Goal: Task Accomplishment & Management: Use online tool/utility

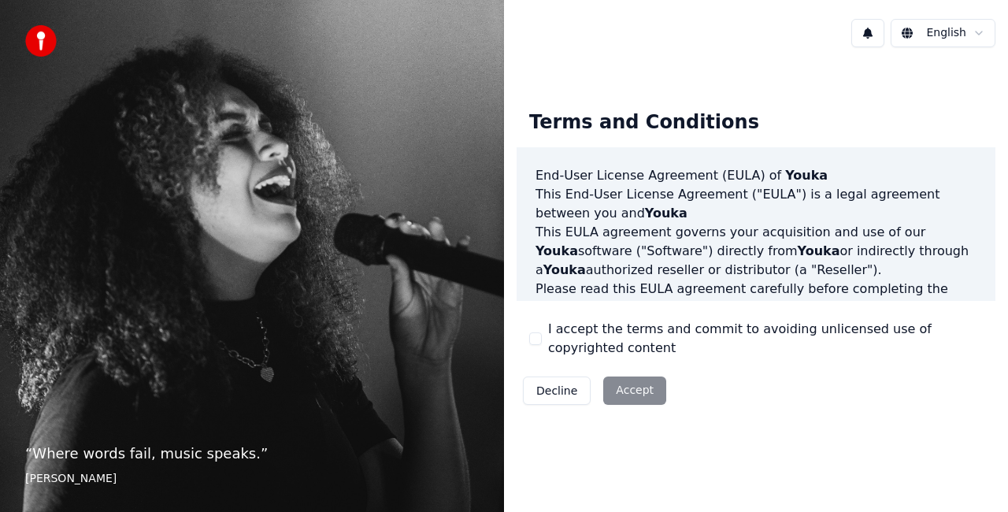
click at [638, 394] on div "Decline Accept" at bounding box center [595, 390] width 156 height 41
click at [632, 386] on div "Decline Accept" at bounding box center [595, 390] width 156 height 41
click at [541, 336] on div "I accept the terms and commit to avoiding unlicensed use of copyrighted content" at bounding box center [756, 339] width 454 height 38
click at [532, 335] on button "I accept the terms and commit to avoiding unlicensed use of copyrighted content" at bounding box center [535, 338] width 13 height 13
click at [630, 395] on button "Accept" at bounding box center [634, 390] width 63 height 28
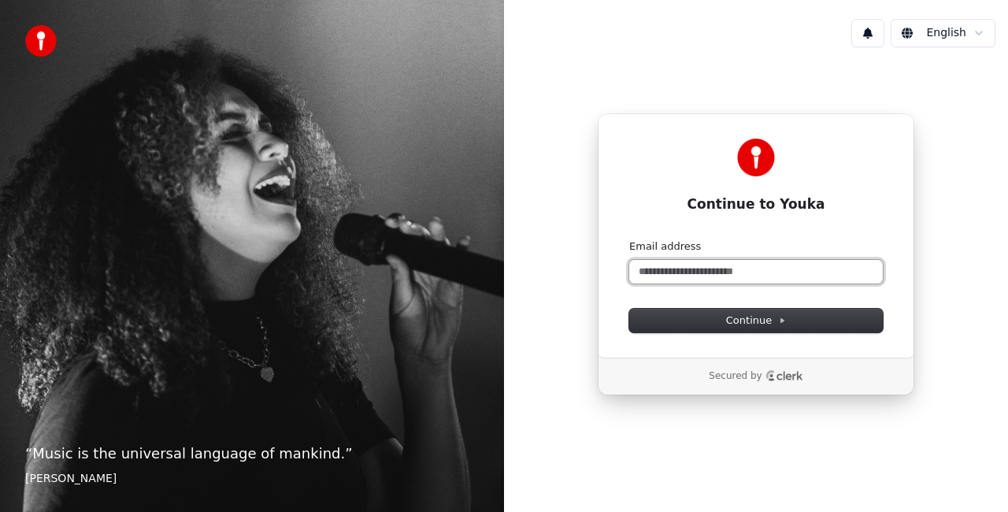
click at [743, 260] on input "Email address" at bounding box center [756, 272] width 254 height 24
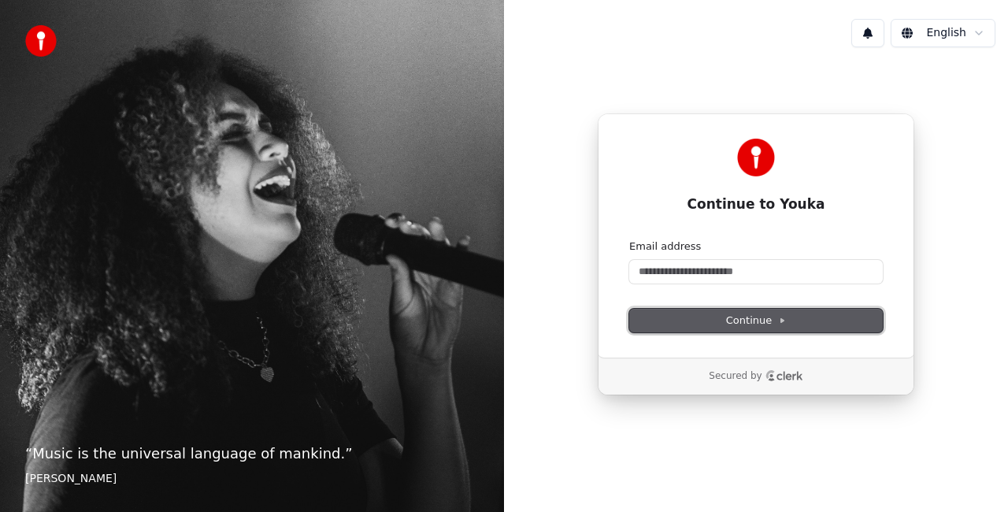
click at [743, 325] on span "Continue" at bounding box center [756, 320] width 60 height 14
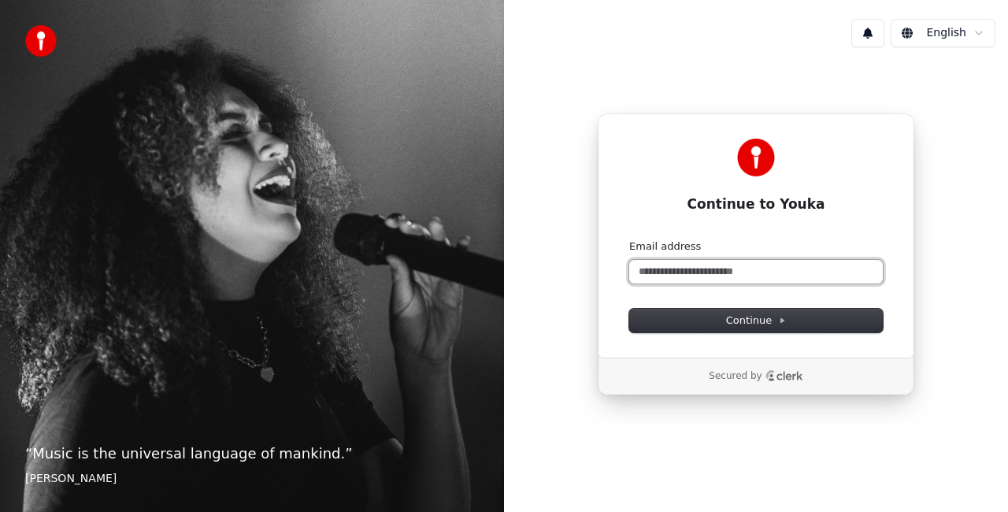
click at [743, 271] on input "Email address" at bounding box center [756, 272] width 254 height 24
click at [629, 239] on button "submit" at bounding box center [629, 239] width 0 height 0
type input "**********"
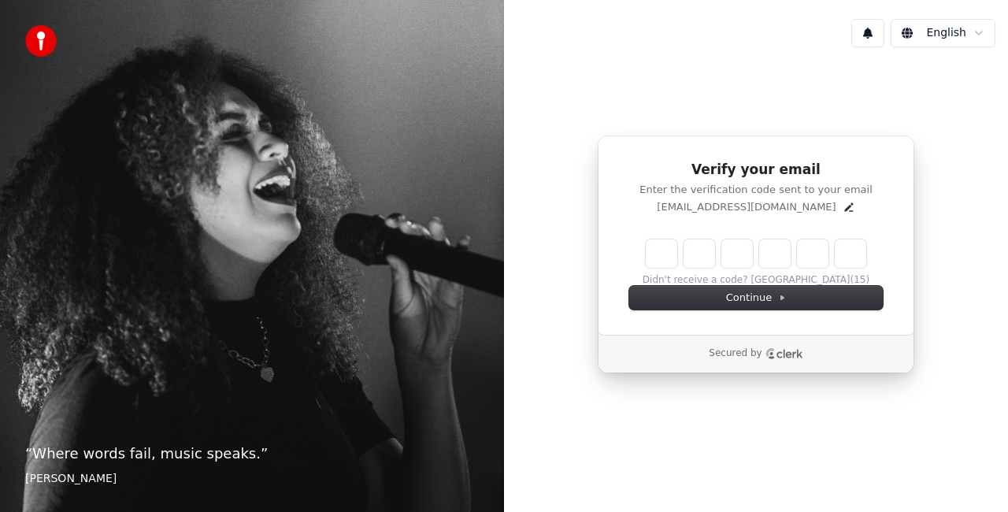
click at [651, 260] on input "Enter verification code" at bounding box center [756, 253] width 221 height 28
type input "******"
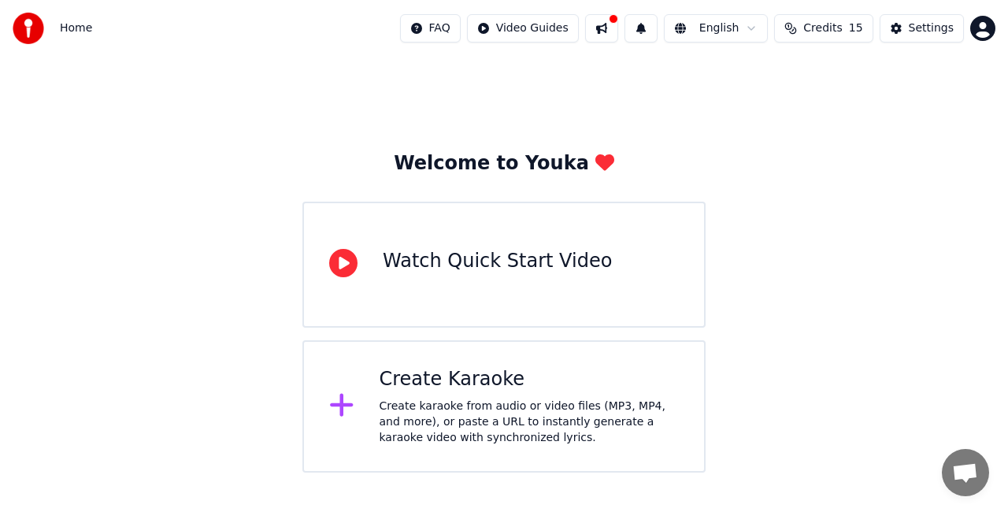
click at [995, 26] on div "Home FAQ Video Guides English Credits 15 Settings" at bounding box center [504, 28] width 1008 height 57
click at [980, 35] on html "Home FAQ Video Guides English Credits 15 Settings Welcome to Youka Watch Quick …" at bounding box center [504, 236] width 1008 height 473
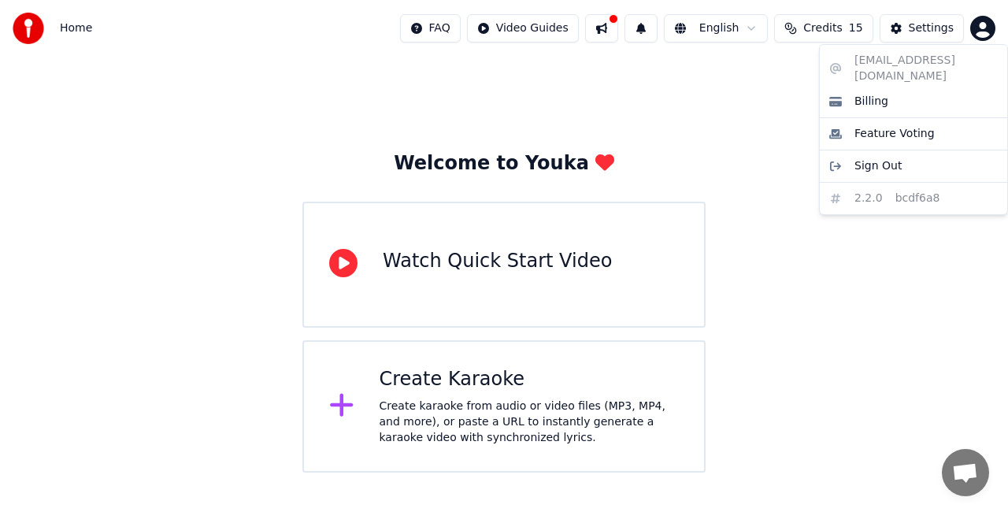
click at [891, 58] on div "[EMAIL_ADDRESS][DOMAIN_NAME] Billing Feature Voting Sign Out 2.2.0 bcdf6a8" at bounding box center [913, 129] width 189 height 171
click at [731, 23] on html "Home FAQ Video Guides English Credits 15 Settings Welcome to Youka Watch Quick …" at bounding box center [504, 236] width 1008 height 473
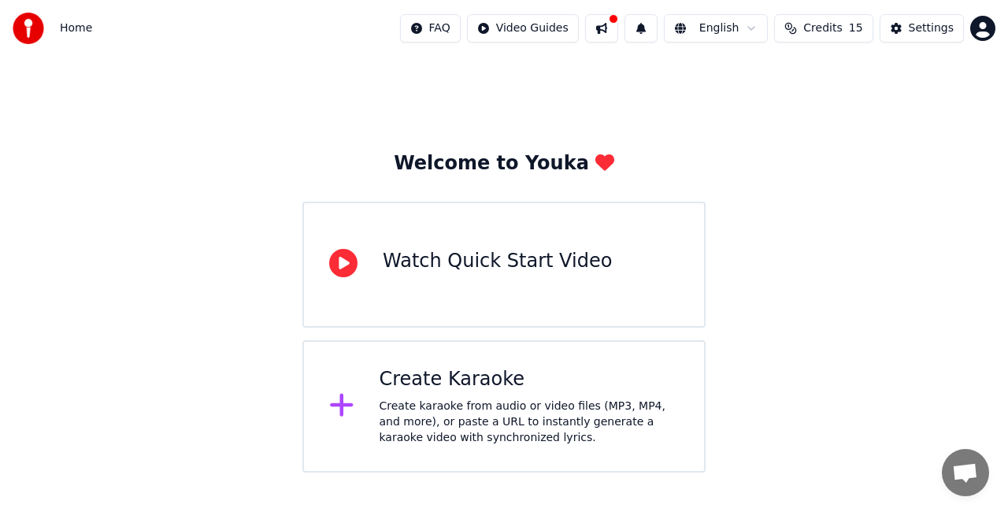
click at [440, 381] on div "Create Karaoke" at bounding box center [530, 379] width 300 height 25
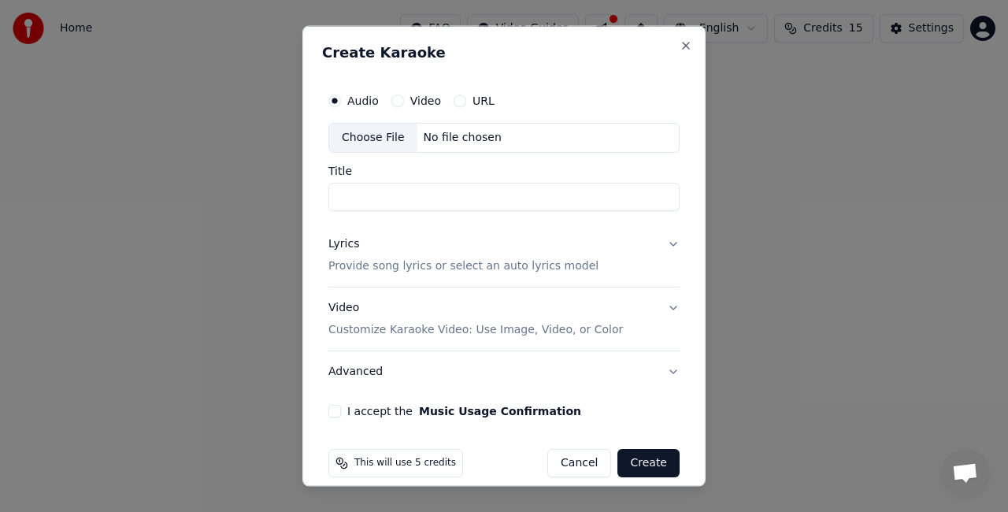
scroll to position [14, 0]
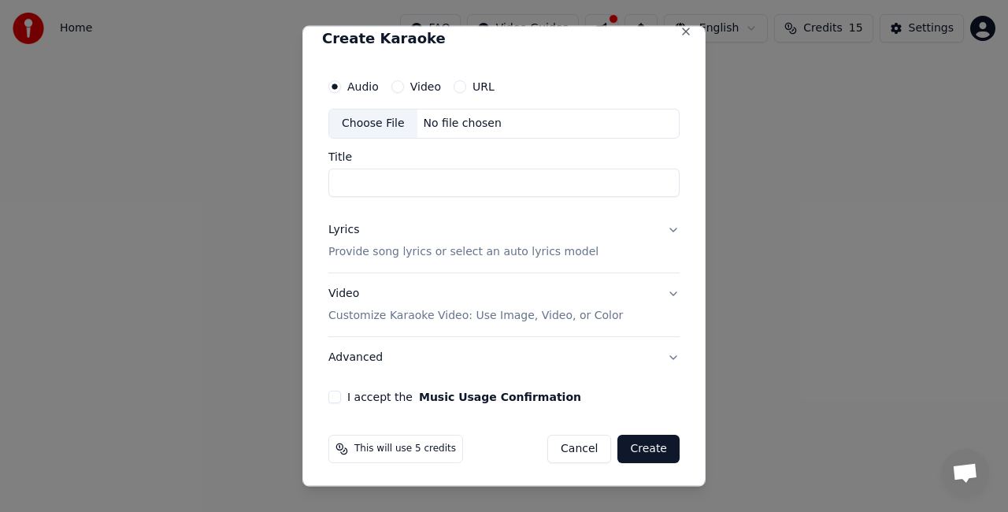
click at [388, 318] on p "Customize Karaoke Video: Use Image, Video, or Color" at bounding box center [475, 315] width 295 height 16
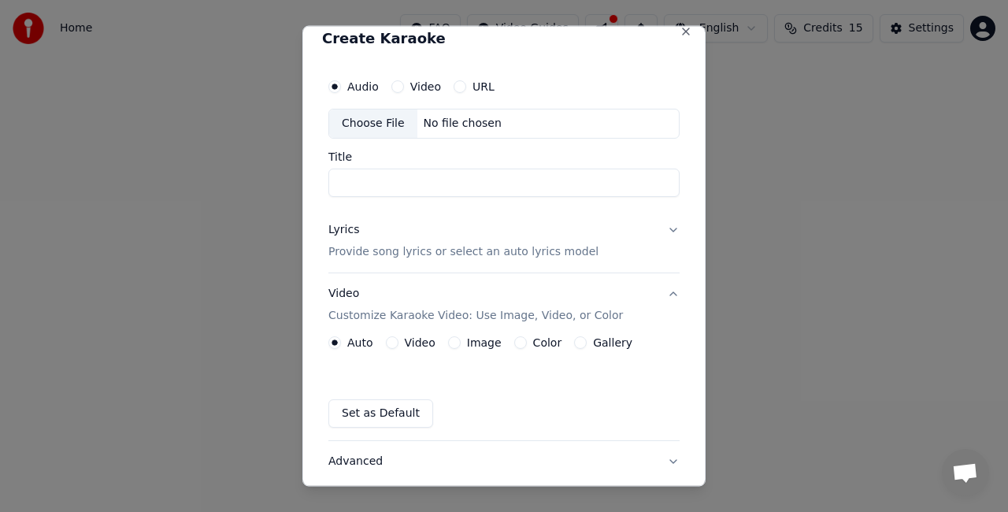
click at [388, 318] on p "Customize Karaoke Video: Use Image, Video, or Color" at bounding box center [475, 315] width 295 height 16
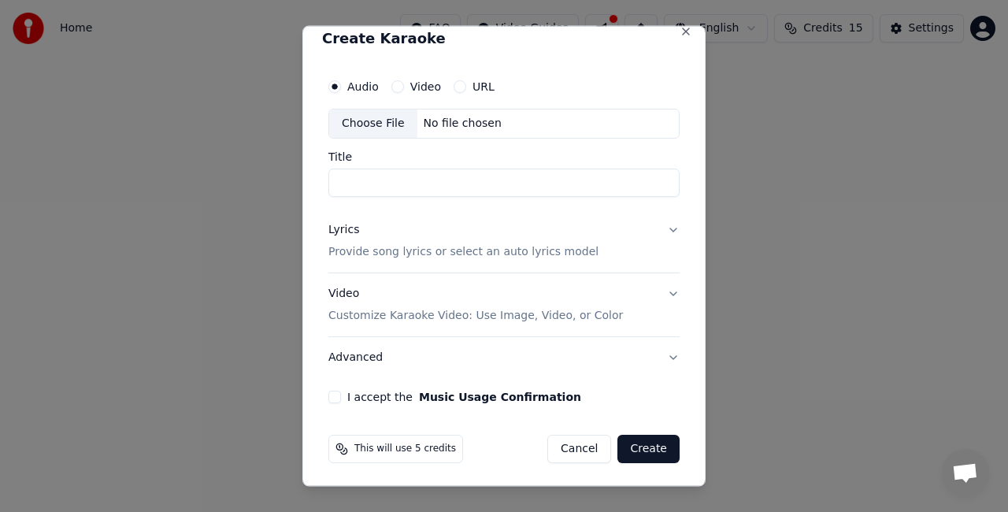
click at [337, 402] on div "Audio Video URL Choose File No file chosen Title Lyrics Provide song lyrics or …" at bounding box center [504, 237] width 364 height 345
click at [334, 400] on button "I accept the Music Usage Confirmation" at bounding box center [334, 396] width 13 height 13
click at [375, 187] on input "Title" at bounding box center [503, 182] width 351 height 28
click at [401, 88] on button "Video" at bounding box center [397, 86] width 13 height 13
click at [334, 83] on button "Audio" at bounding box center [334, 86] width 13 height 13
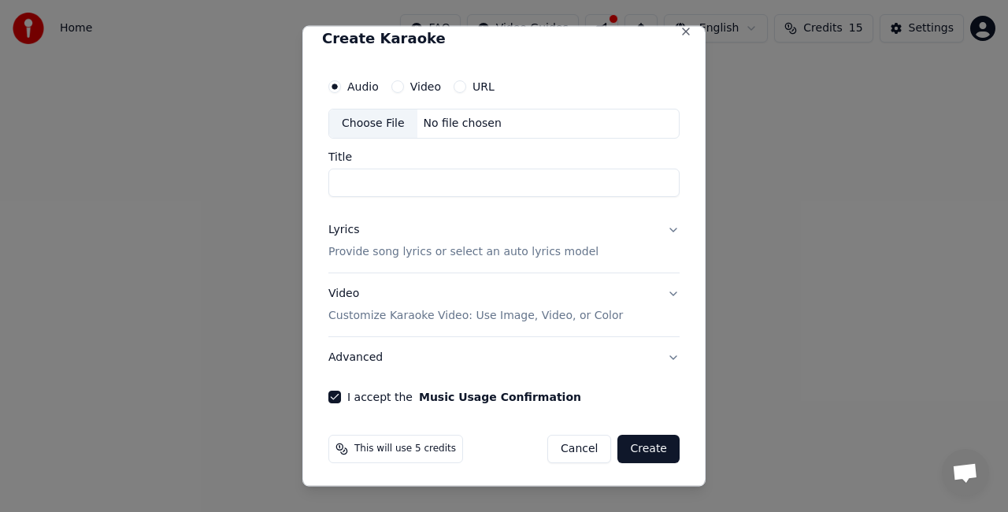
click at [358, 112] on div "Choose File" at bounding box center [373, 123] width 88 height 28
click at [384, 130] on div "Choose File" at bounding box center [373, 123] width 88 height 28
click at [495, 125] on div "No file chosen" at bounding box center [462, 124] width 91 height 16
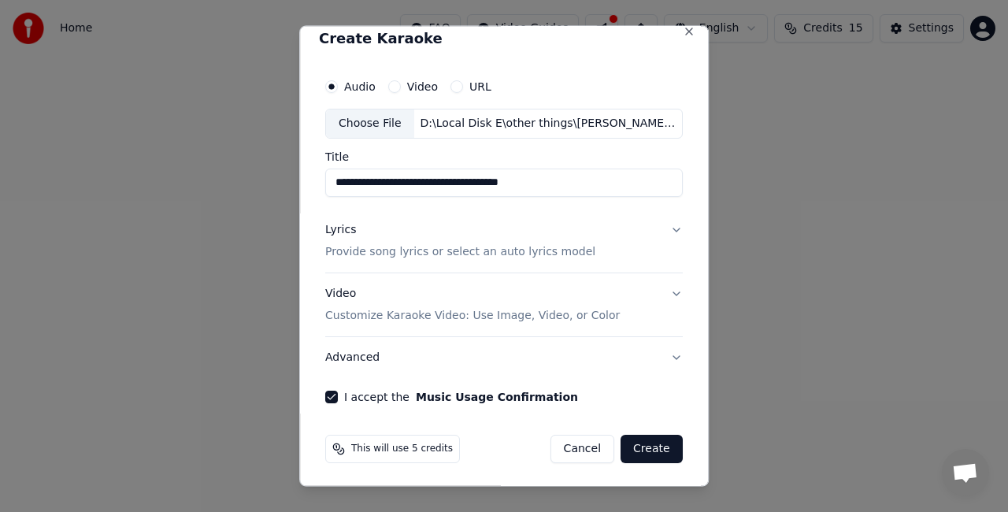
drag, startPoint x: 566, startPoint y: 185, endPoint x: 513, endPoint y: 183, distance: 53.6
click at [513, 183] on input "**********" at bounding box center [504, 182] width 358 height 28
type input "**********"
click at [495, 254] on p "Provide song lyrics or select an auto lyrics model" at bounding box center [460, 251] width 270 height 16
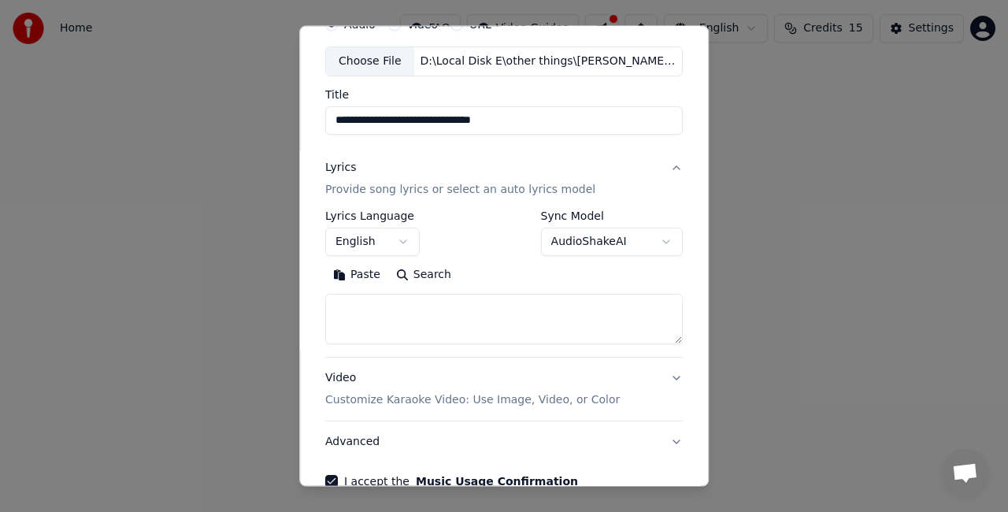
scroll to position [93, 0]
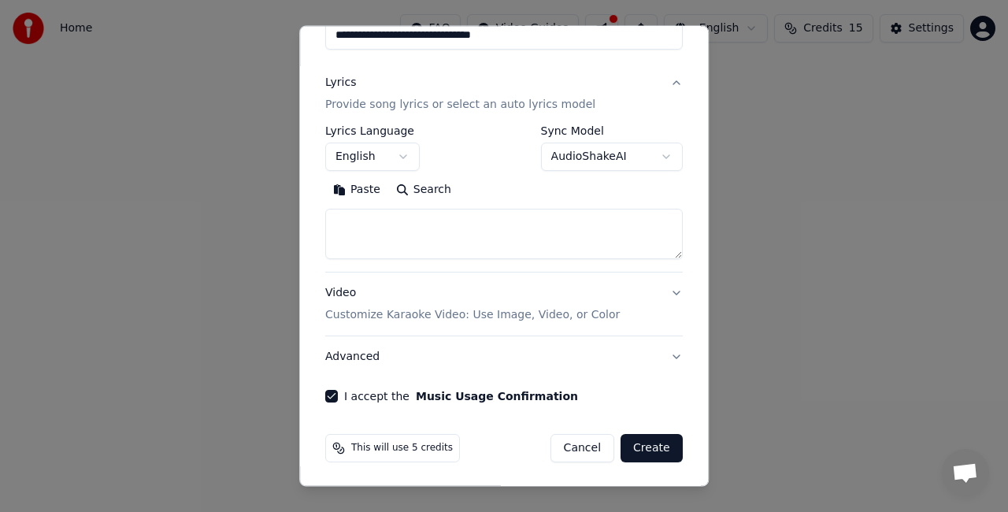
click at [504, 282] on button "Video Customize Karaoke Video: Use Image, Video, or Color" at bounding box center [504, 303] width 358 height 63
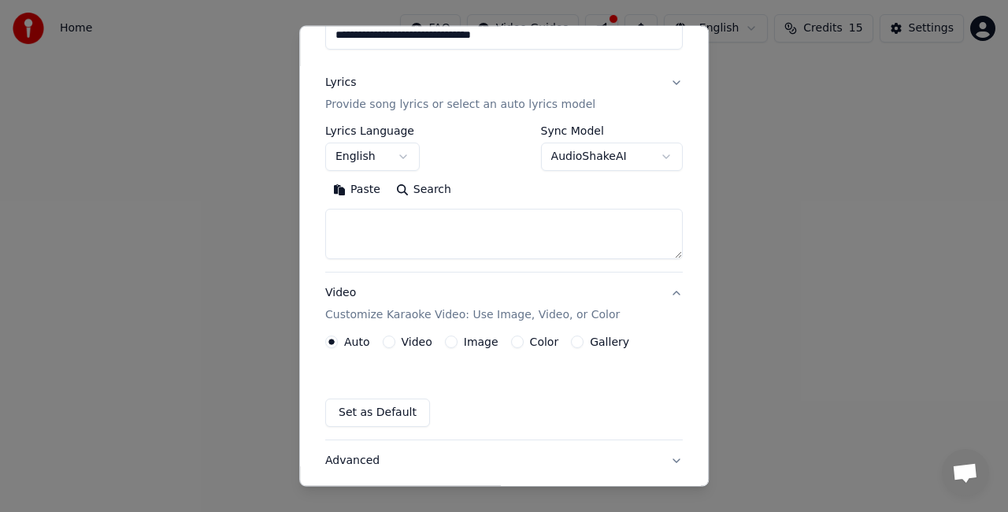
scroll to position [118, 0]
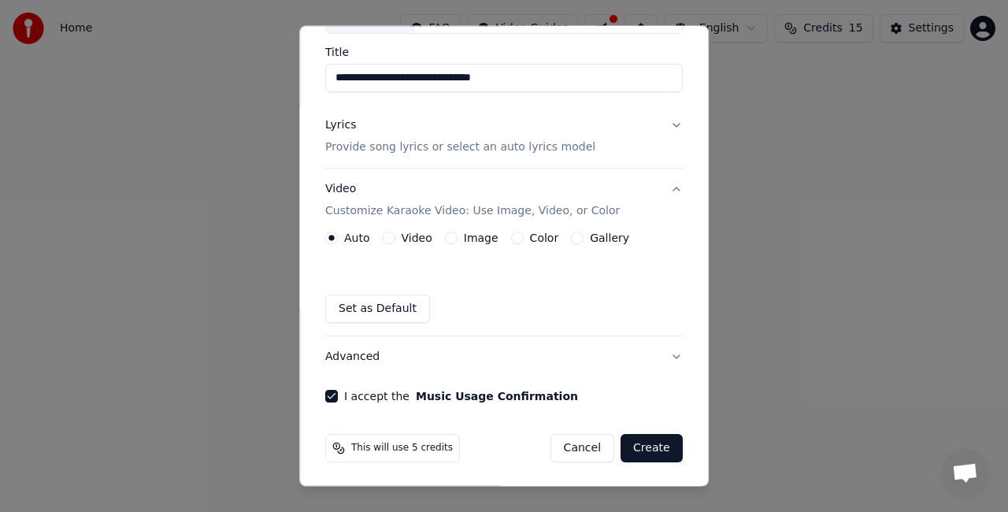
click at [413, 121] on div "Lyrics Provide song lyrics or select an auto lyrics model" at bounding box center [460, 136] width 270 height 38
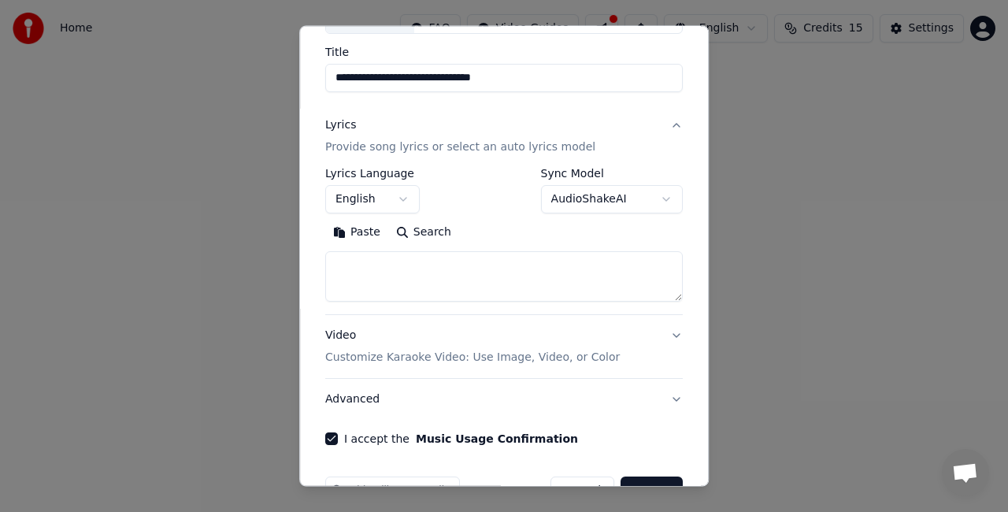
click at [504, 158] on button "Lyrics Provide song lyrics or select an auto lyrics model" at bounding box center [504, 136] width 358 height 63
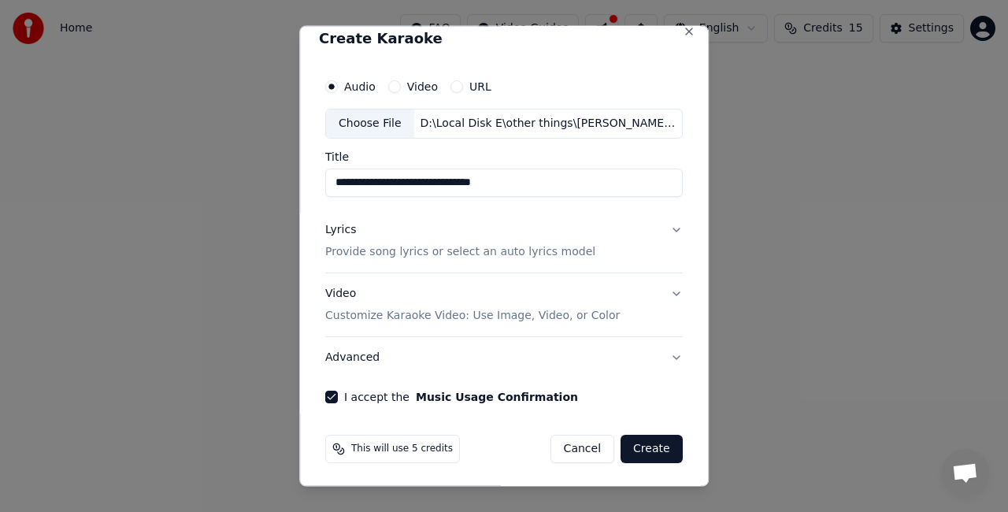
click at [495, 222] on div "Lyrics Provide song lyrics or select an auto lyrics model" at bounding box center [460, 240] width 270 height 38
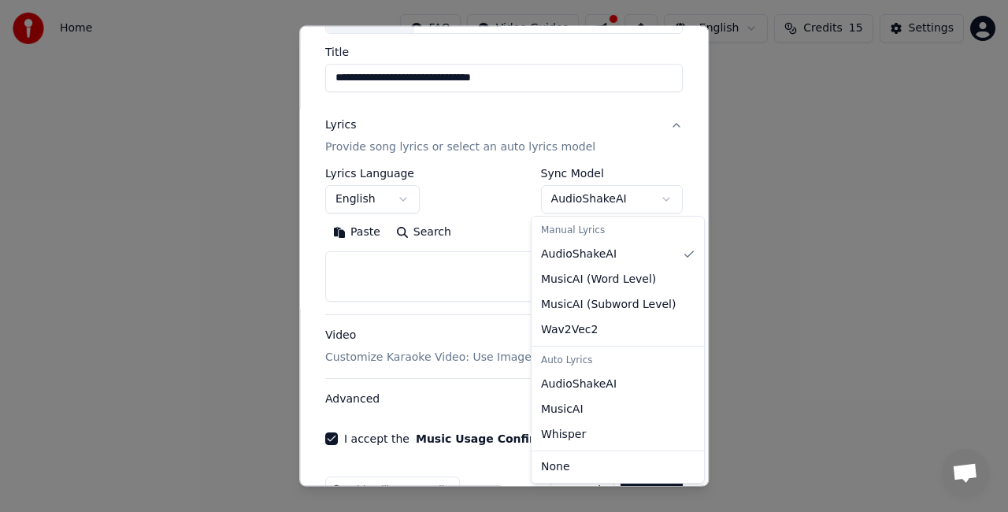
click at [565, 198] on body "**********" at bounding box center [504, 236] width 1008 height 473
click at [564, 235] on div "Manual Lyrics" at bounding box center [618, 231] width 166 height 22
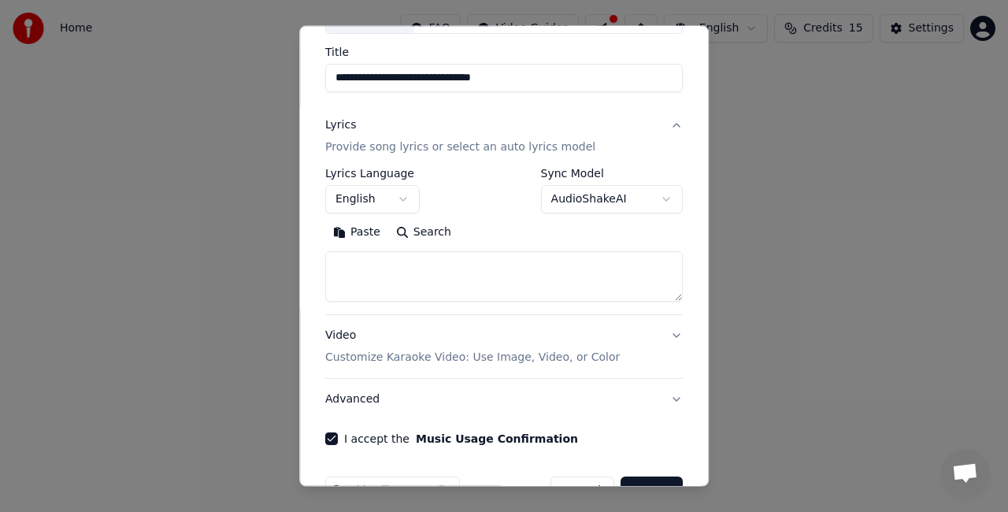
click at [450, 269] on body "**********" at bounding box center [504, 236] width 1008 height 473
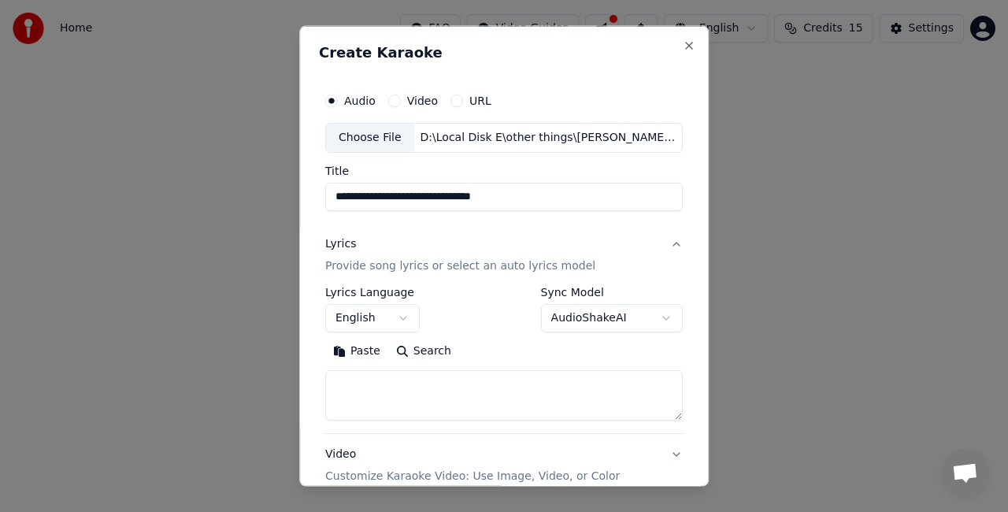
scroll to position [79, 0]
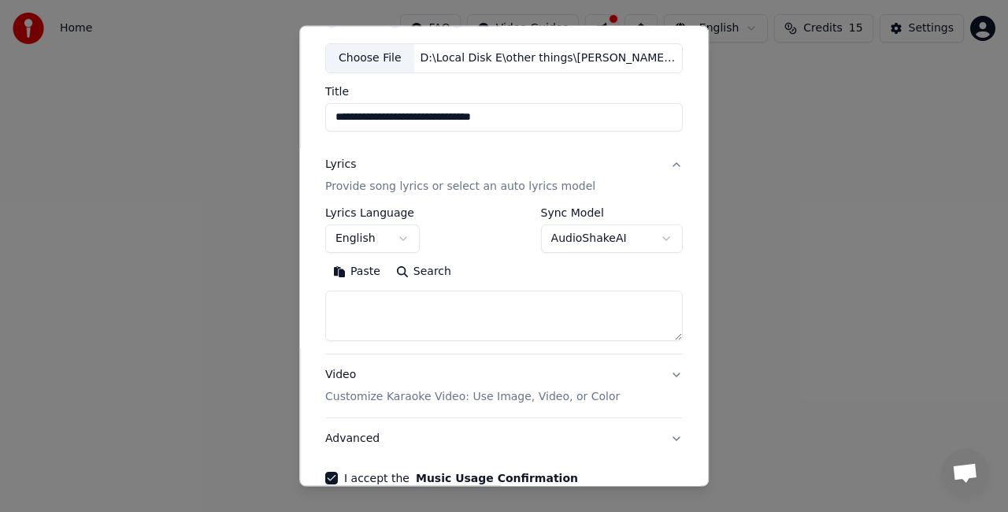
click at [403, 266] on button "Search" at bounding box center [423, 271] width 71 height 25
click at [439, 191] on p "Provide song lyrics or select an auto lyrics model" at bounding box center [460, 187] width 270 height 16
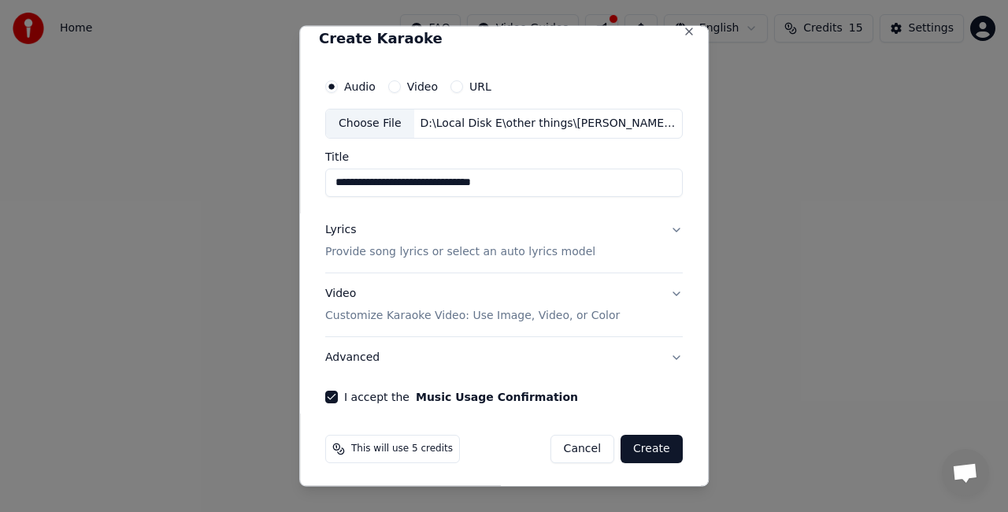
click at [426, 238] on div "Lyrics Provide song lyrics or select an auto lyrics model" at bounding box center [460, 240] width 270 height 38
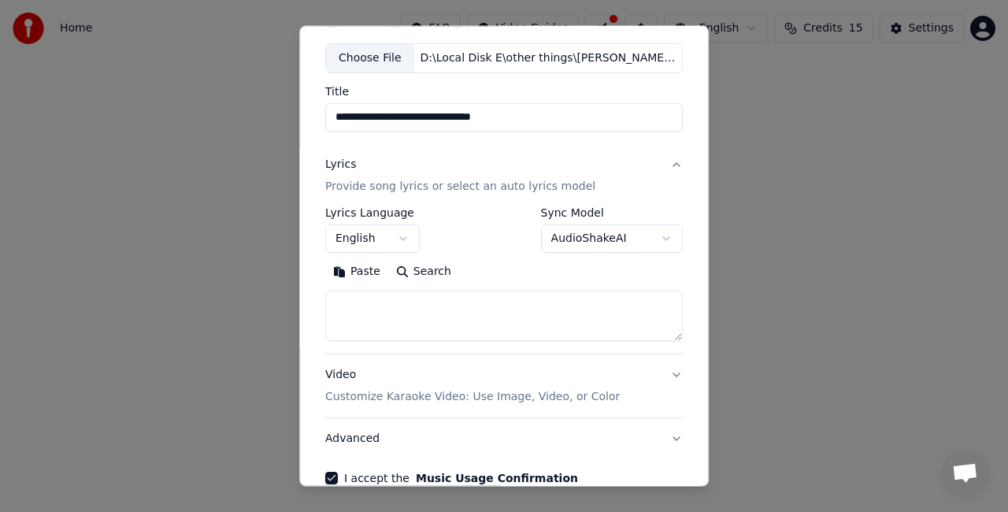
click at [424, 330] on textarea at bounding box center [504, 316] width 358 height 50
click at [410, 294] on textarea at bounding box center [504, 316] width 358 height 50
click at [358, 271] on button "Paste" at bounding box center [356, 271] width 63 height 25
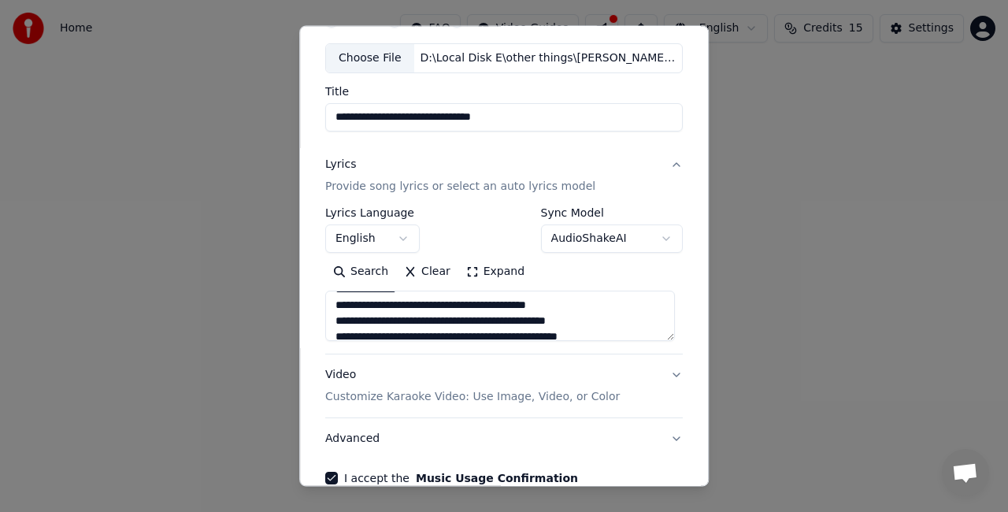
scroll to position [161, 0]
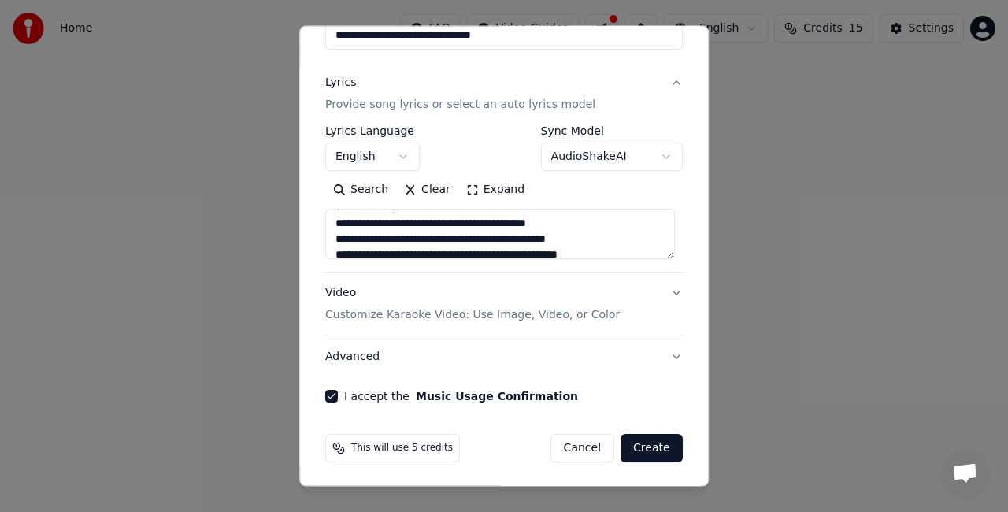
click at [365, 347] on button "Advanced" at bounding box center [504, 356] width 358 height 41
type textarea "**********"
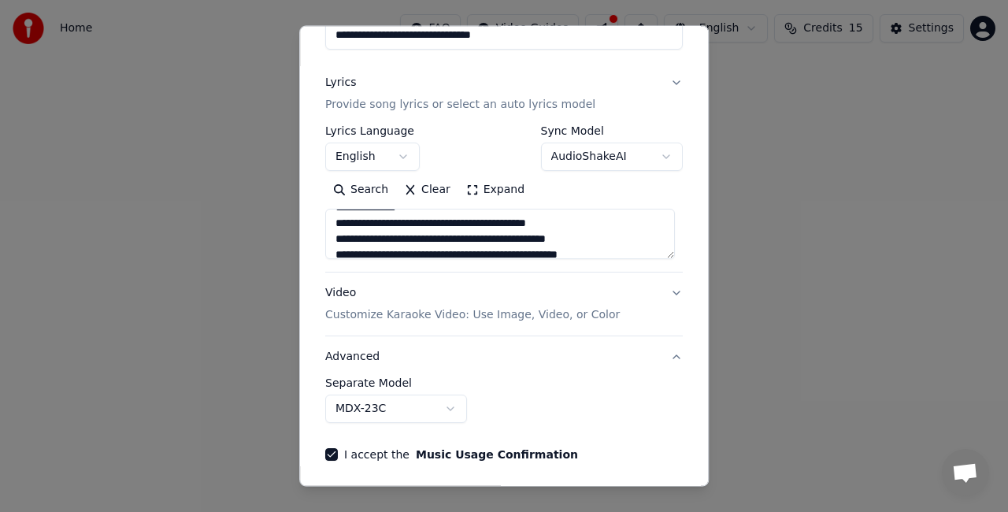
scroll to position [72, 0]
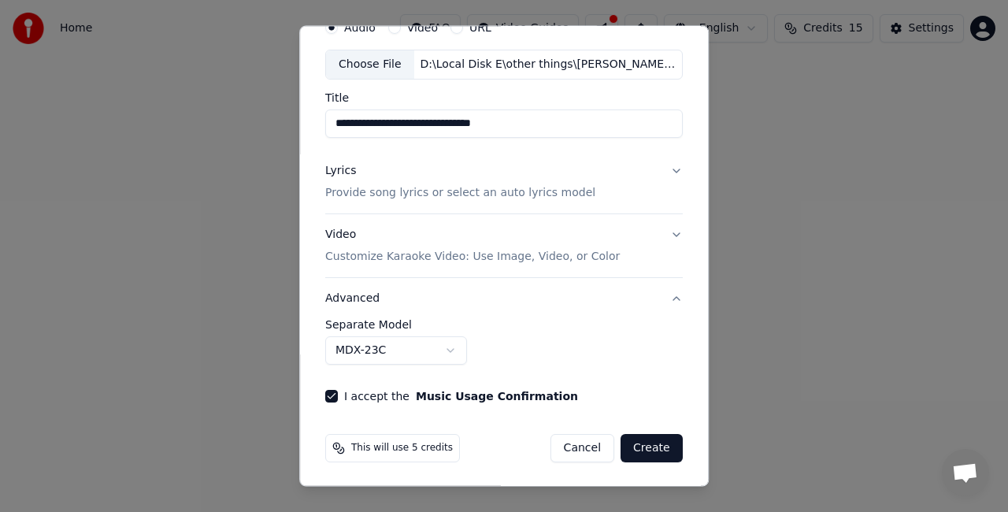
click at [558, 308] on button "Advanced" at bounding box center [504, 298] width 358 height 41
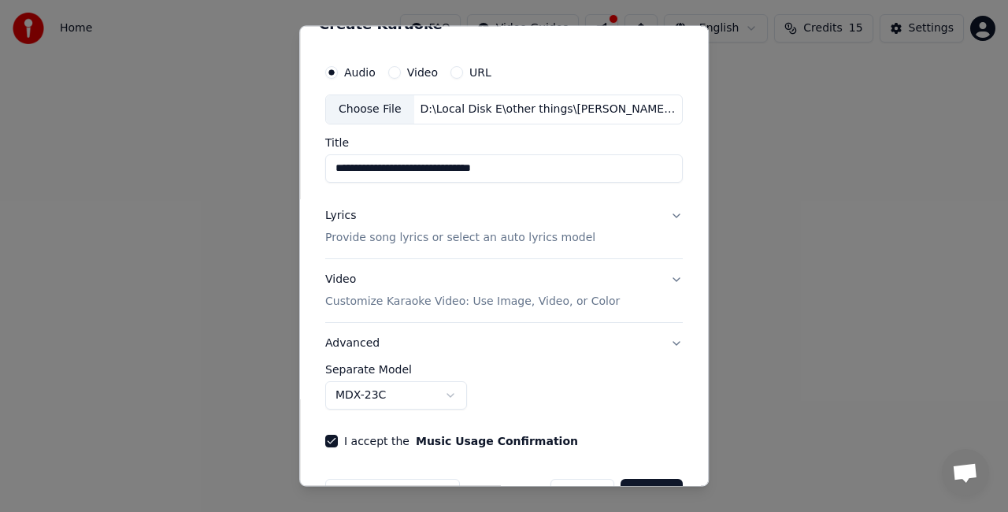
scroll to position [14, 0]
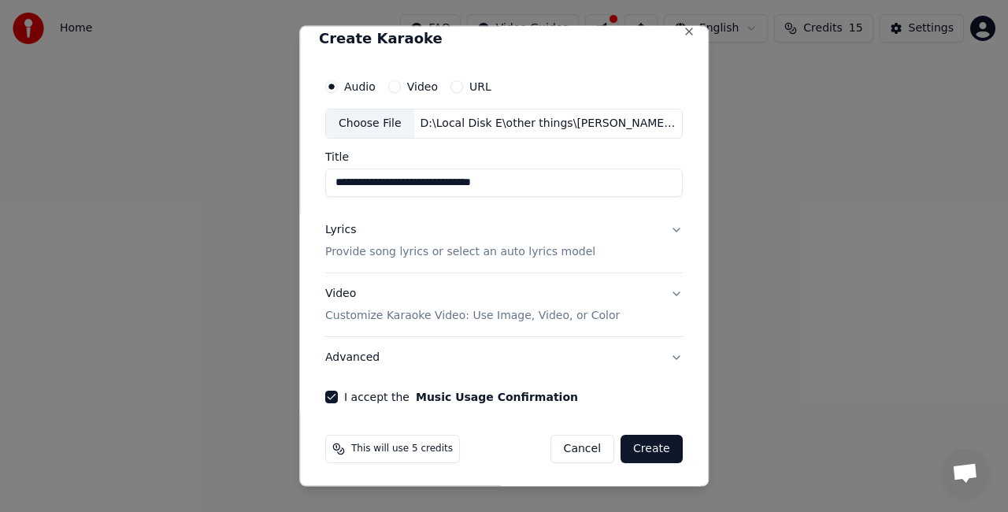
click at [602, 295] on button "Video Customize Karaoke Video: Use Image, Video, or Color" at bounding box center [504, 303] width 358 height 63
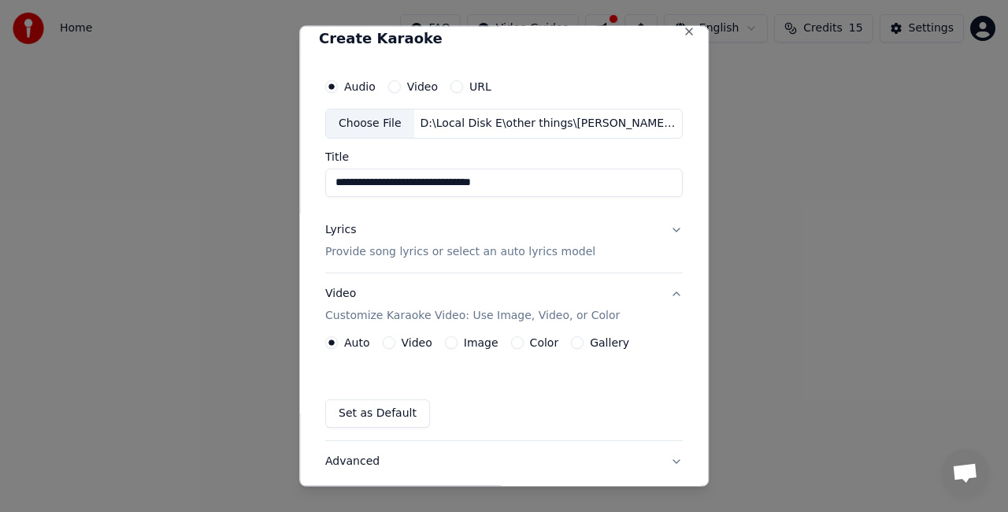
click at [387, 339] on button "Video" at bounding box center [389, 341] width 13 height 13
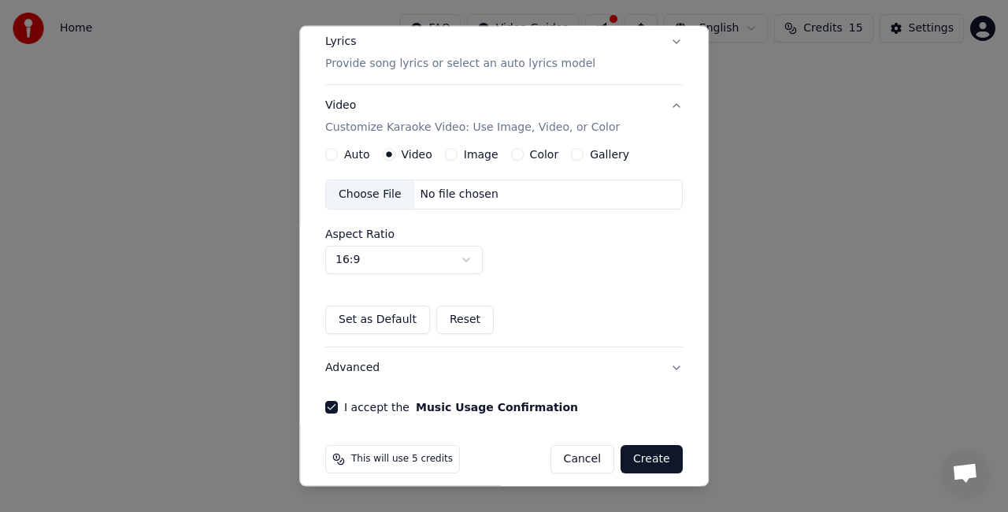
scroll to position [213, 0]
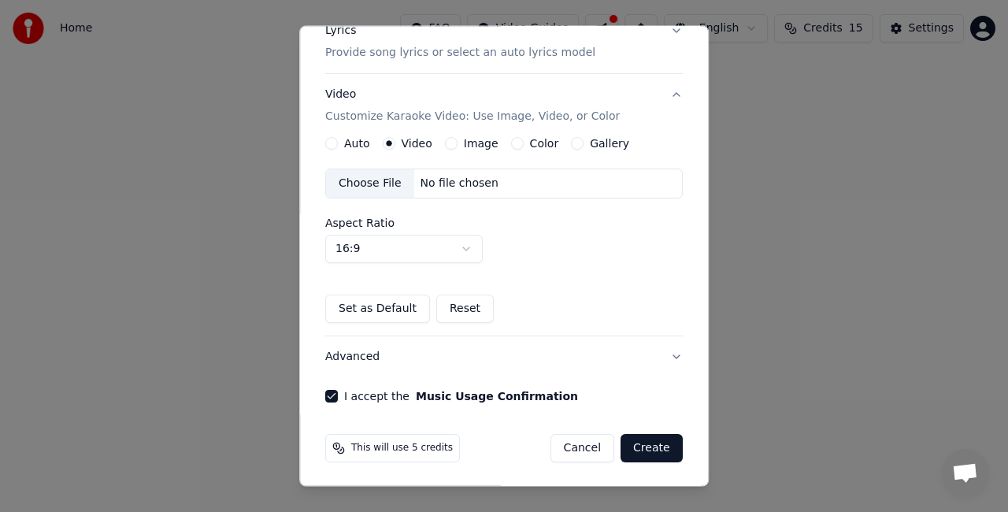
click at [332, 141] on button "Auto" at bounding box center [331, 143] width 13 height 13
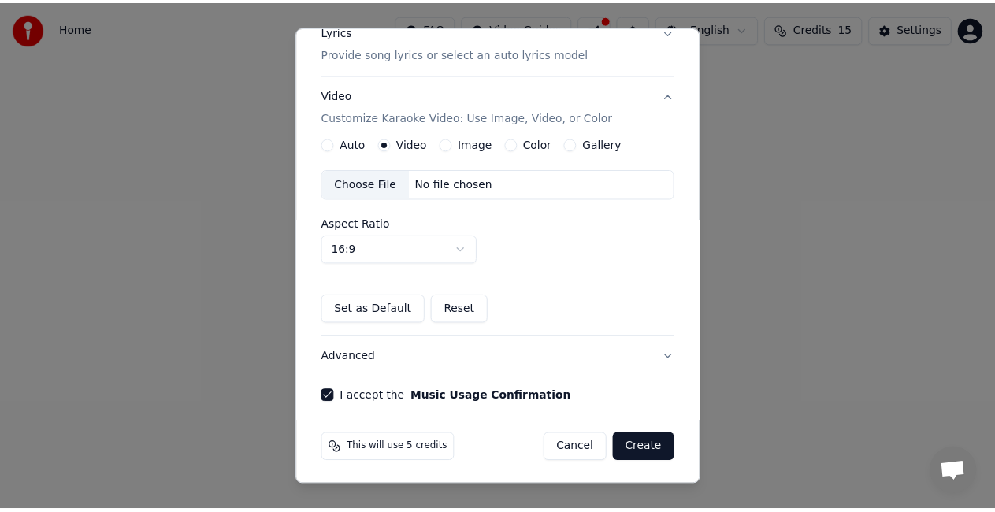
scroll to position [118, 0]
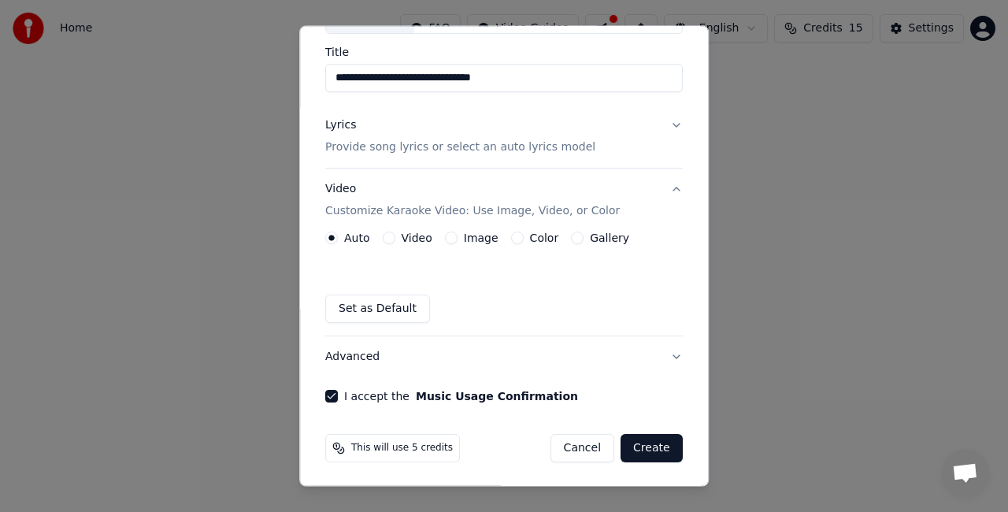
click at [647, 454] on button "Create" at bounding box center [652, 448] width 62 height 28
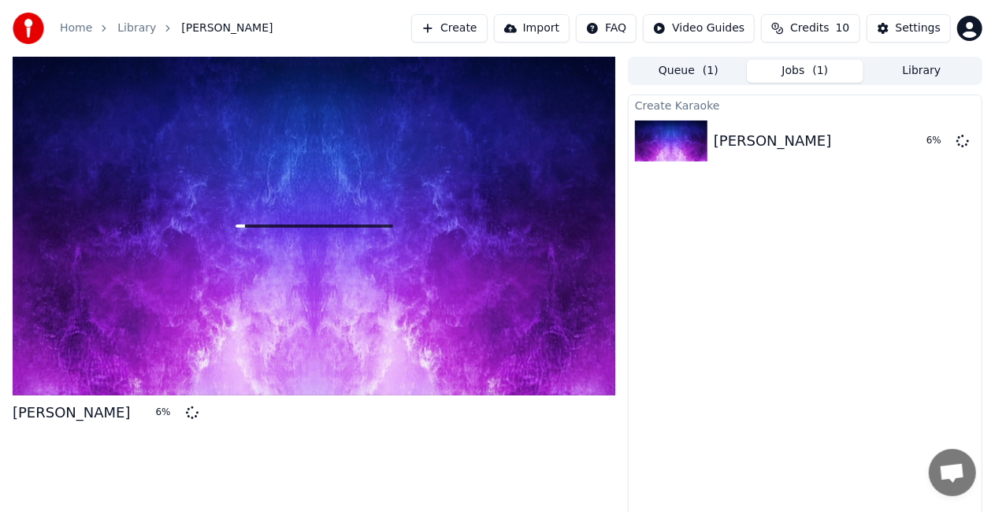
click at [702, 80] on button "Queue ( 1 )" at bounding box center [688, 71] width 117 height 23
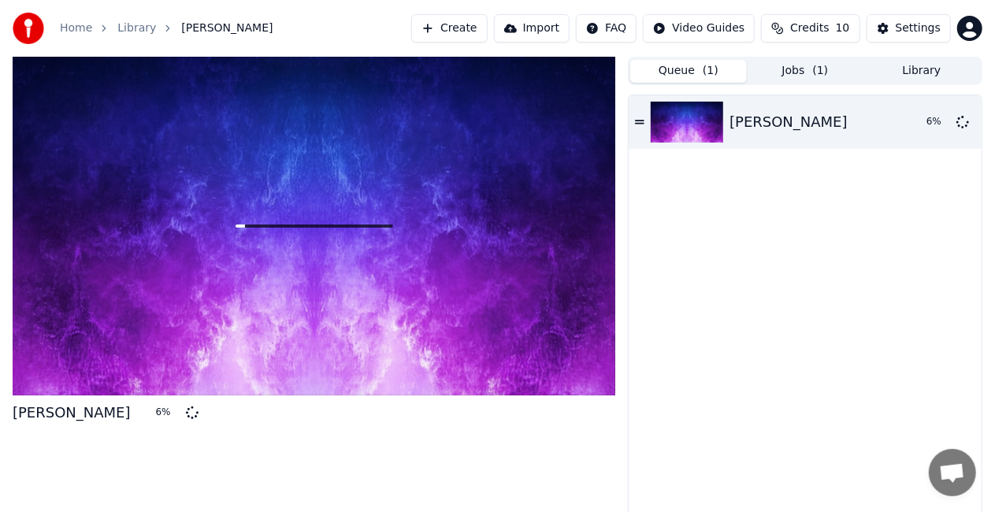
click at [747, 73] on button "Jobs ( 1 )" at bounding box center [805, 71] width 117 height 23
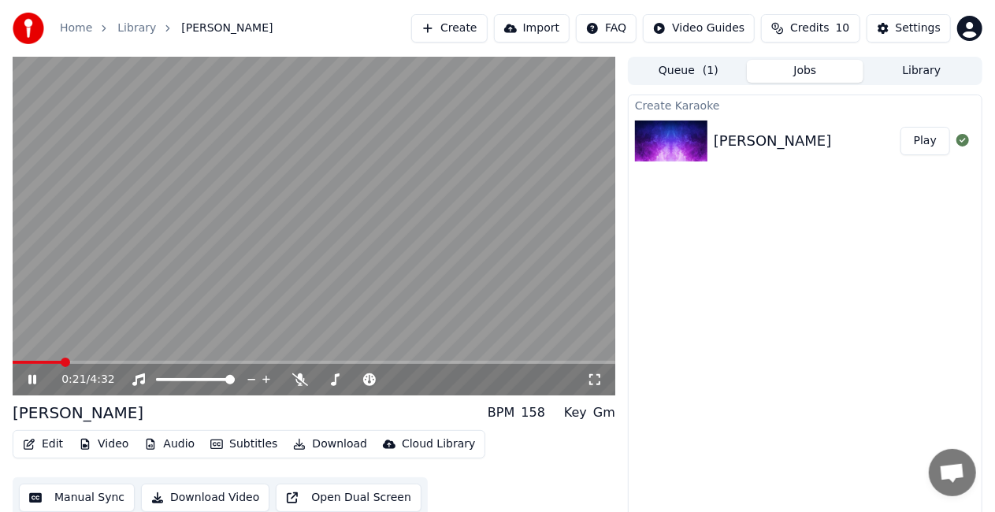
click at [28, 380] on icon at bounding box center [43, 379] width 36 height 13
click at [65, 499] on button "Manual Sync" at bounding box center [77, 498] width 116 height 28
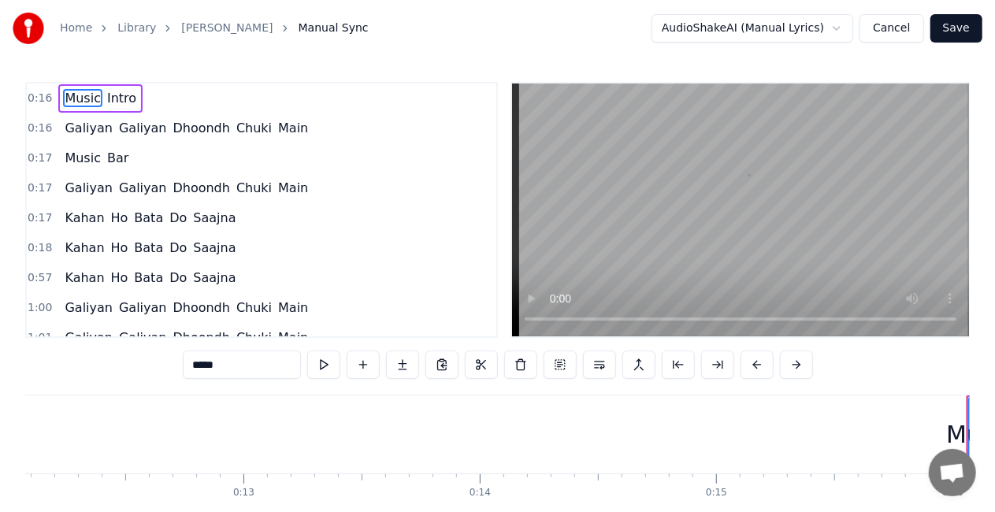
scroll to position [0, 3716]
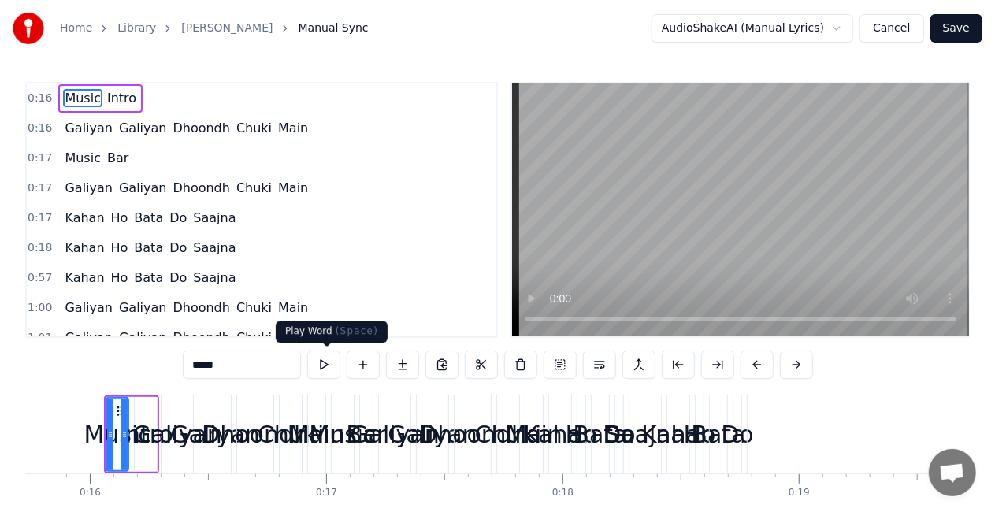
click at [323, 367] on button at bounding box center [323, 364] width 33 height 28
click at [47, 101] on div "0:16 Music Intro" at bounding box center [261, 98] width 469 height 30
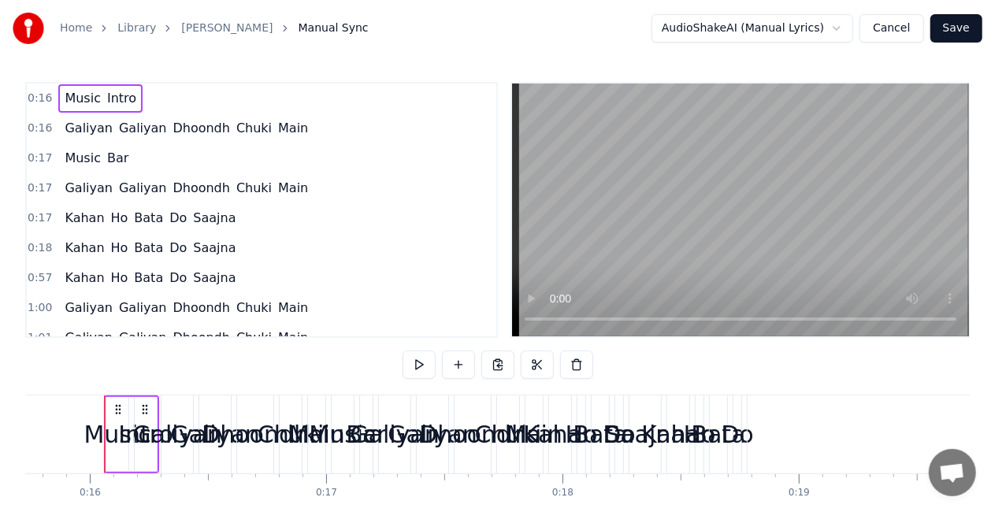
click at [46, 99] on span "0:16" at bounding box center [40, 99] width 24 height 16
click at [41, 101] on span "0:16" at bounding box center [40, 99] width 24 height 16
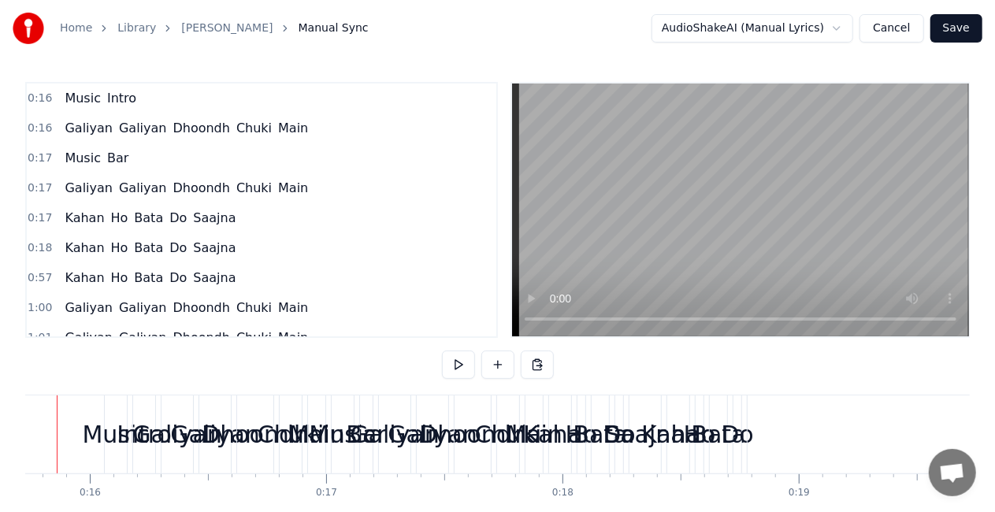
scroll to position [0, 3668]
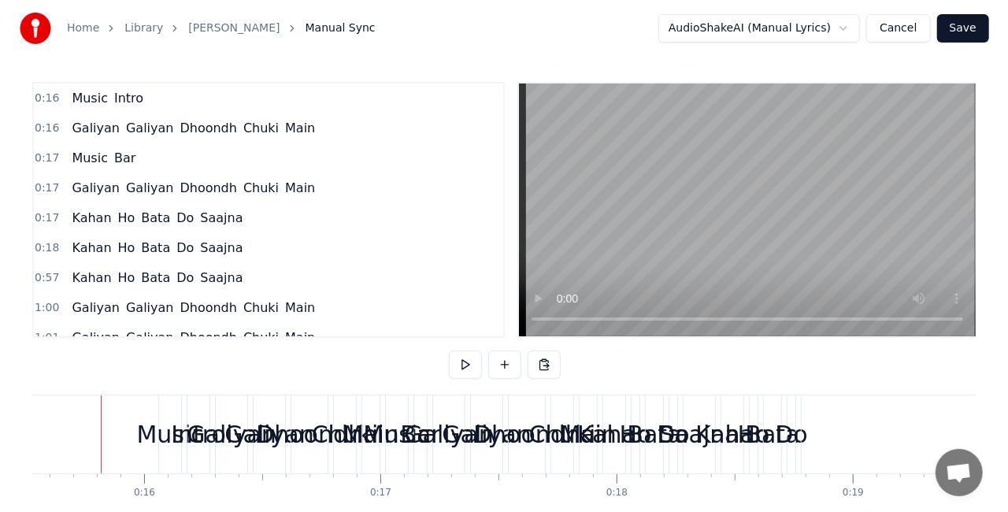
scroll to position [0, 3658]
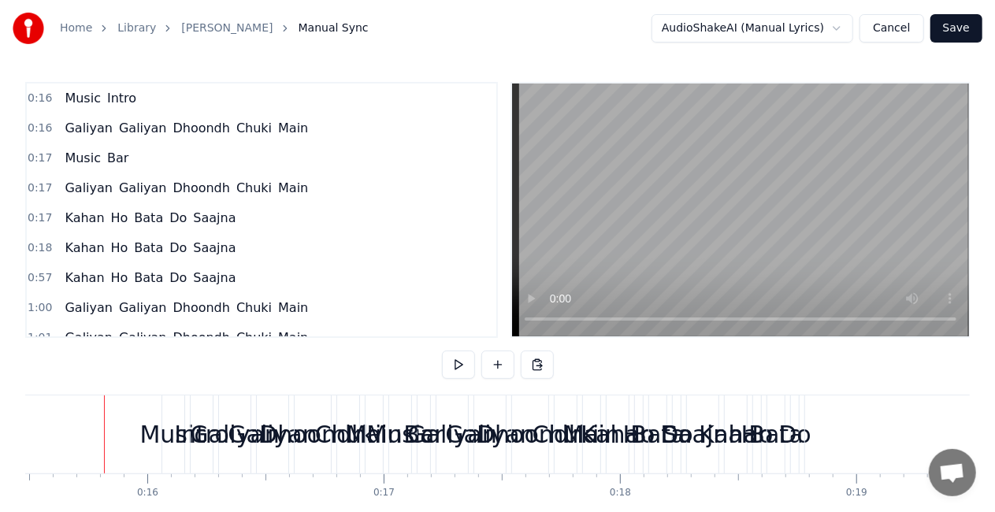
click at [22, 96] on div "Home Library [PERSON_NAME] Chuki Hoon Manual Sync AudioShakeAI (Manual Lyrics) …" at bounding box center [497, 277] width 995 height 554
click at [69, 99] on span "Music" at bounding box center [82, 98] width 39 height 18
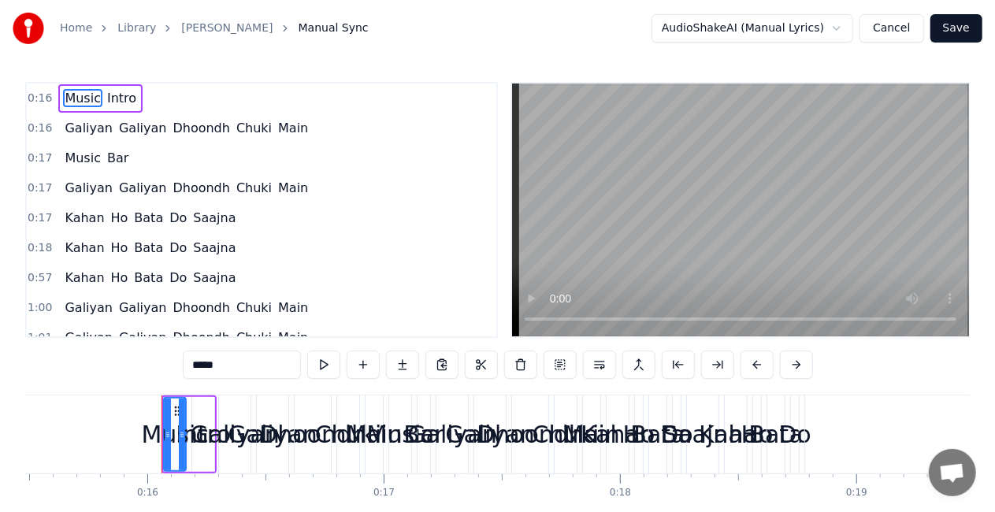
click at [117, 98] on span "Intro" at bounding box center [122, 98] width 32 height 18
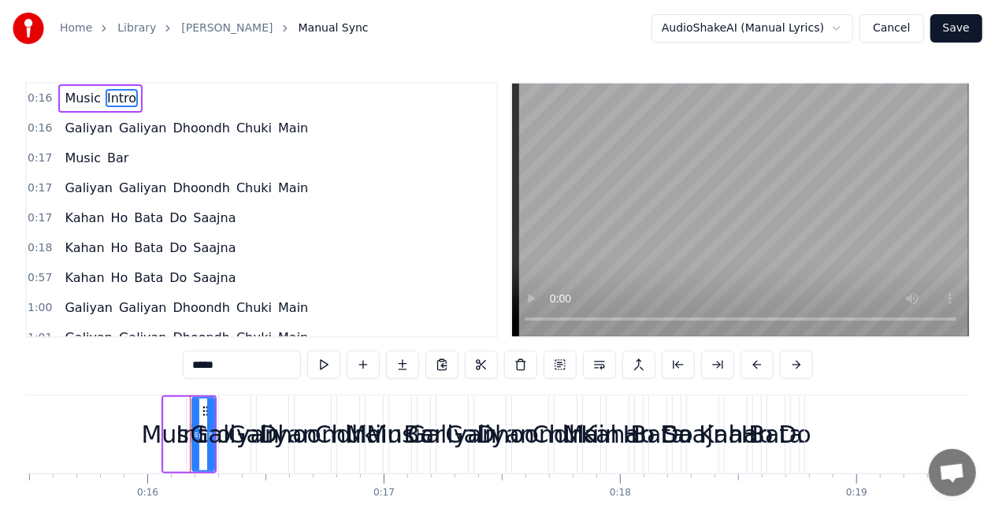
click at [80, 92] on span "Music" at bounding box center [82, 98] width 39 height 18
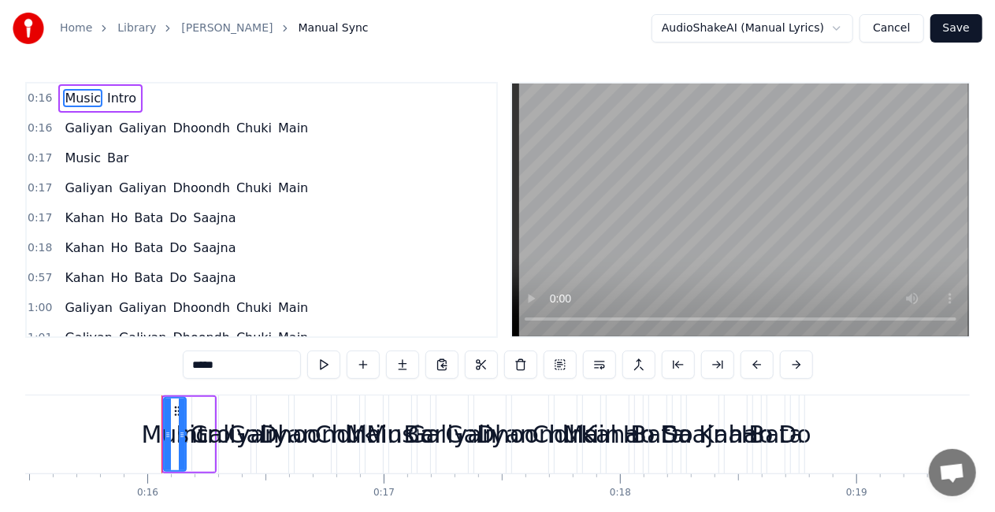
click at [114, 99] on span "Intro" at bounding box center [122, 98] width 32 height 18
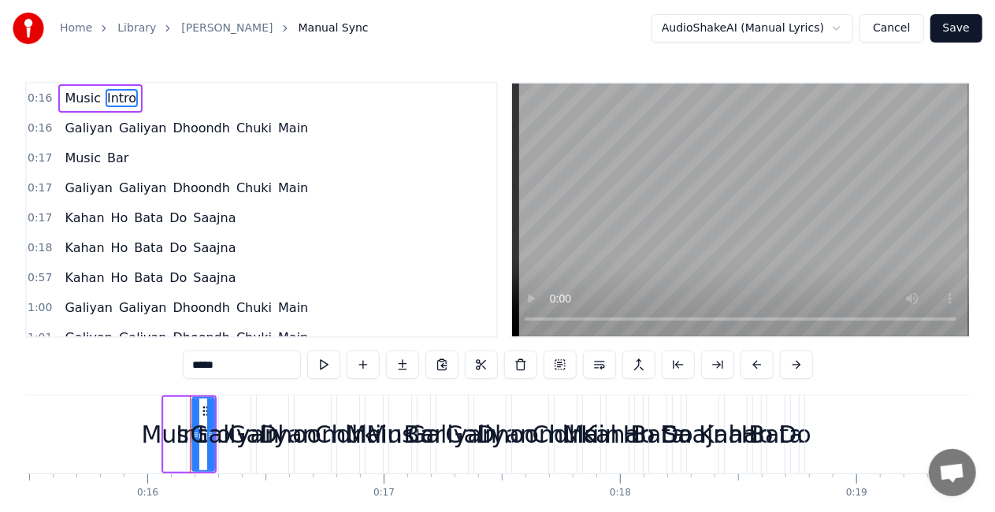
click at [88, 98] on span "Music" at bounding box center [82, 98] width 39 height 18
type input "*****"
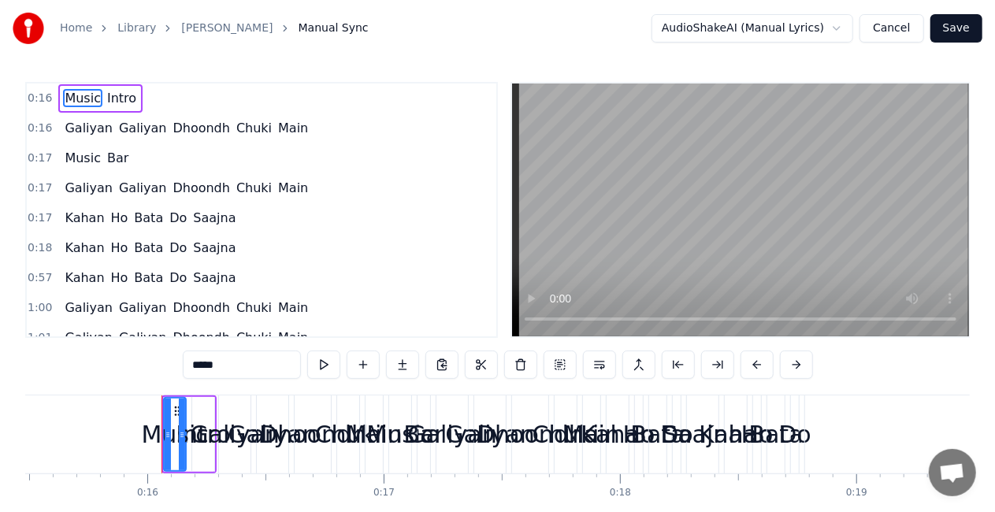
drag, startPoint x: 88, startPoint y: 98, endPoint x: 109, endPoint y: 96, distance: 20.6
click at [109, 96] on div "Music Intro" at bounding box center [100, 98] width 84 height 28
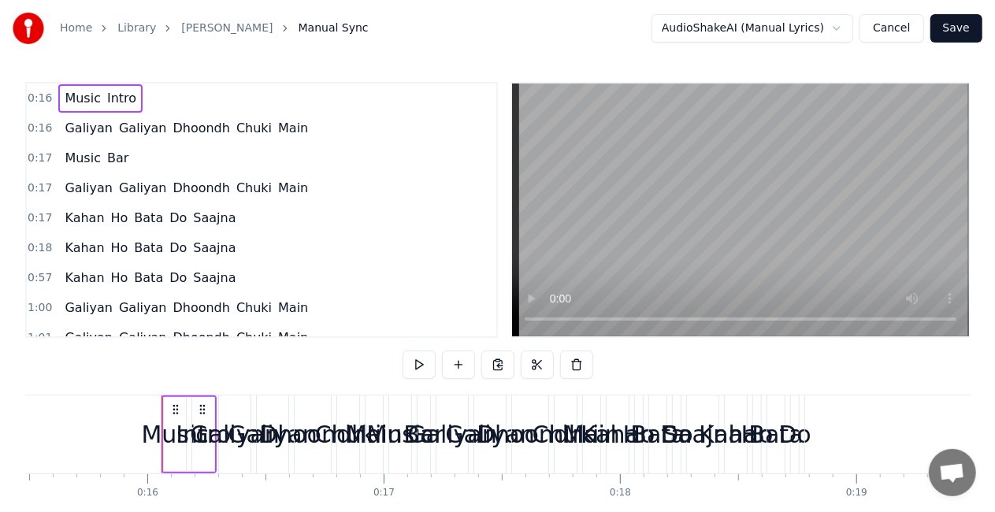
click at [110, 97] on span "Intro" at bounding box center [122, 98] width 32 height 18
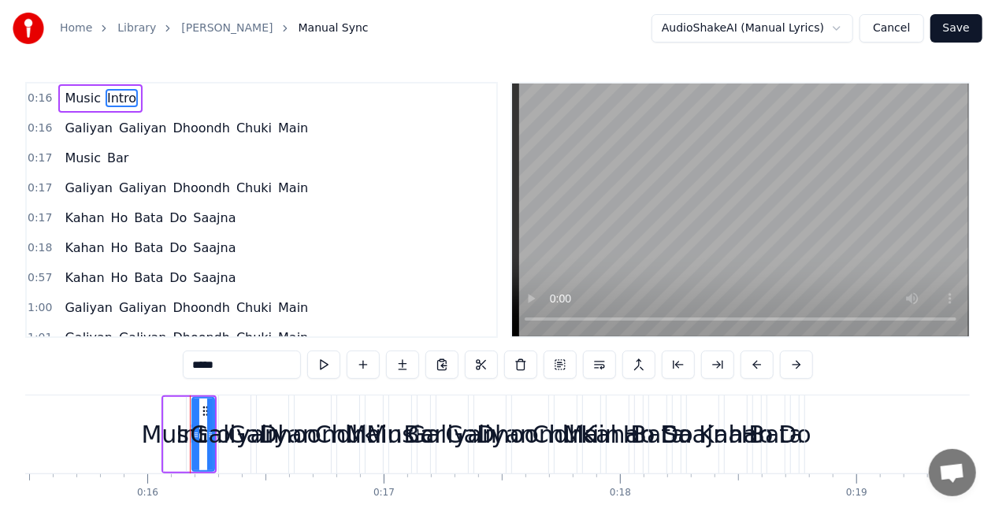
click at [741, 27] on html "Home Library [PERSON_NAME] Chuki Hoon Manual Sync AudioShakeAI (Manual Lyrics) …" at bounding box center [497, 289] width 995 height 579
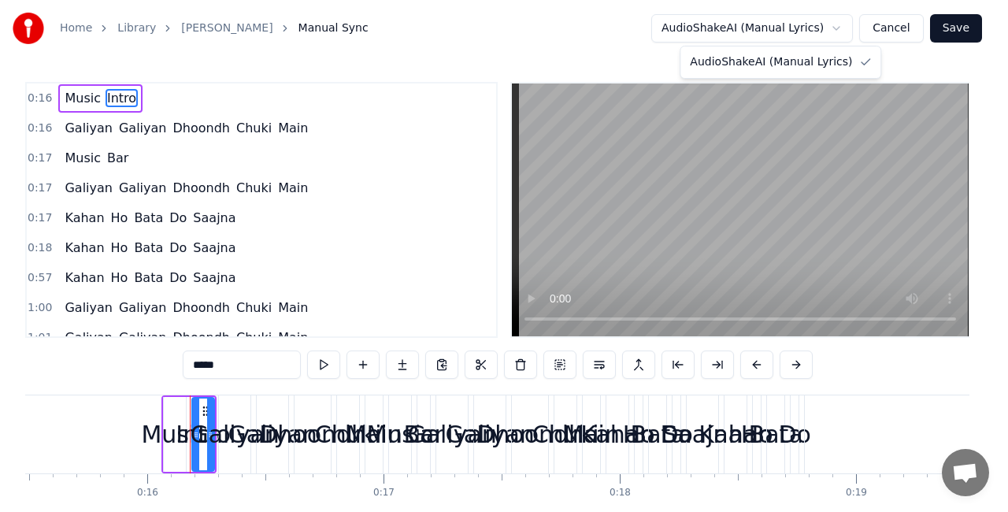
click at [742, 35] on html "Home Library [PERSON_NAME] Chuki Hoon Manual Sync AudioShakeAI (Manual Lyrics) …" at bounding box center [504, 289] width 1008 height 579
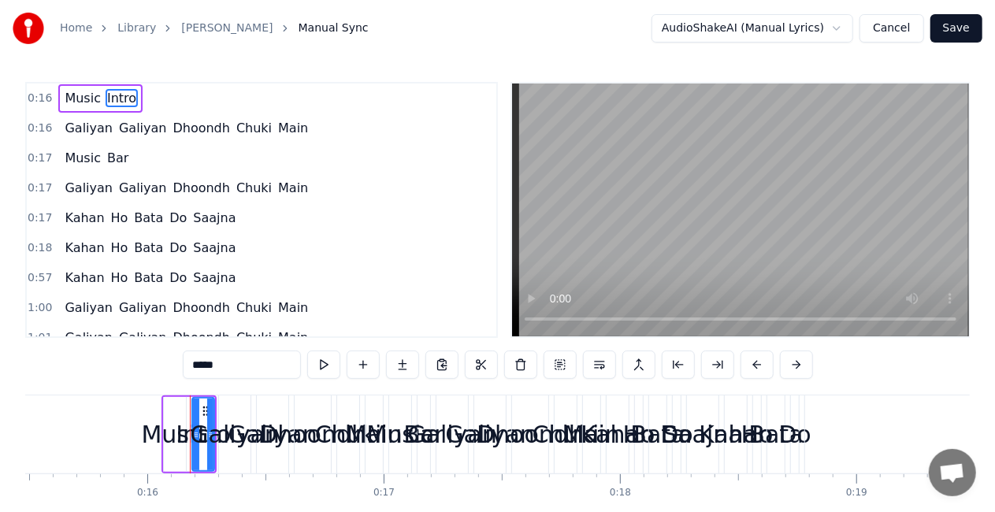
click at [169, 427] on div "Music" at bounding box center [174, 434] width 67 height 35
type input "*****"
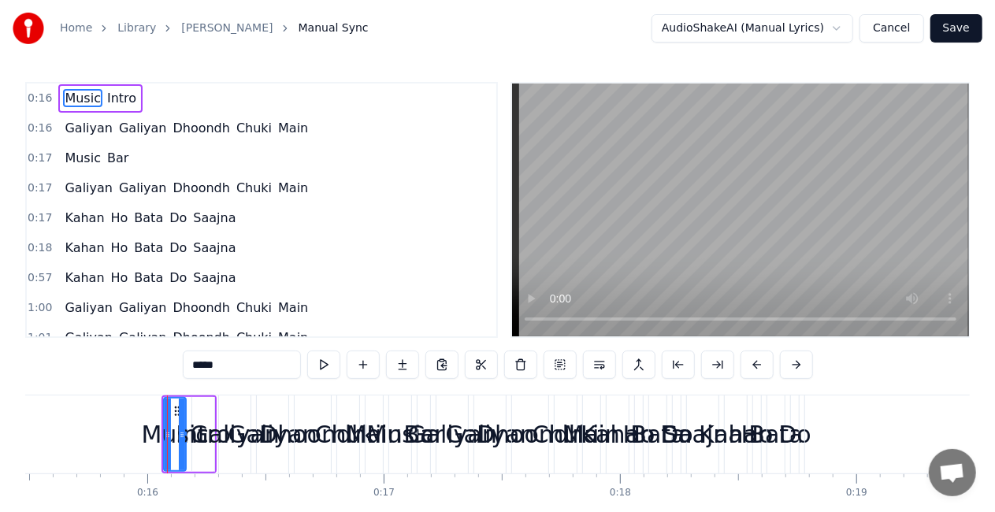
click at [595, 370] on button at bounding box center [599, 364] width 33 height 28
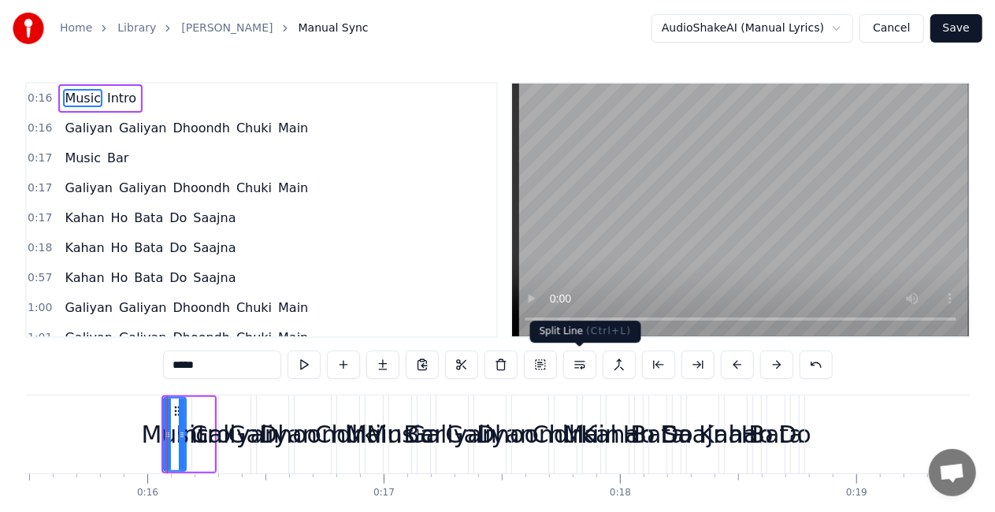
click at [584, 375] on button at bounding box center [579, 364] width 33 height 28
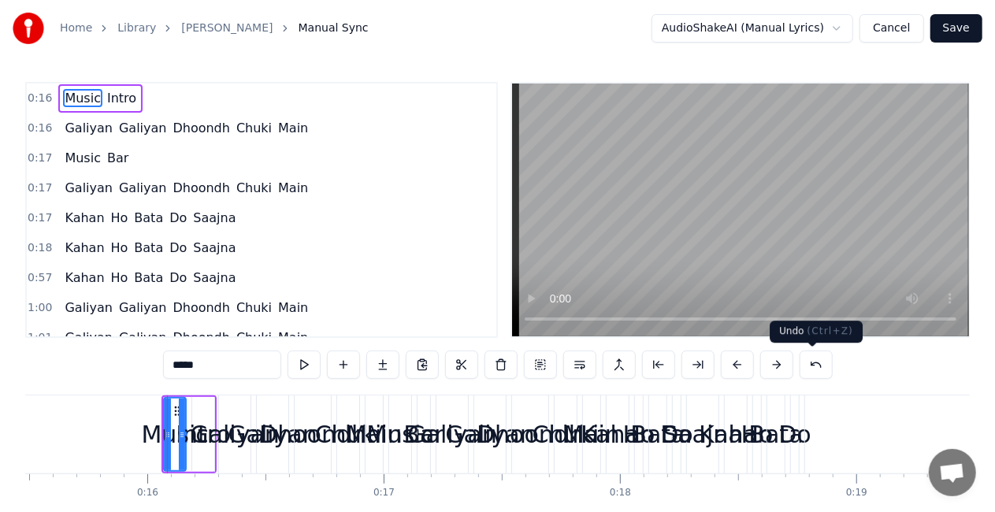
click at [814, 373] on button at bounding box center [815, 364] width 33 height 28
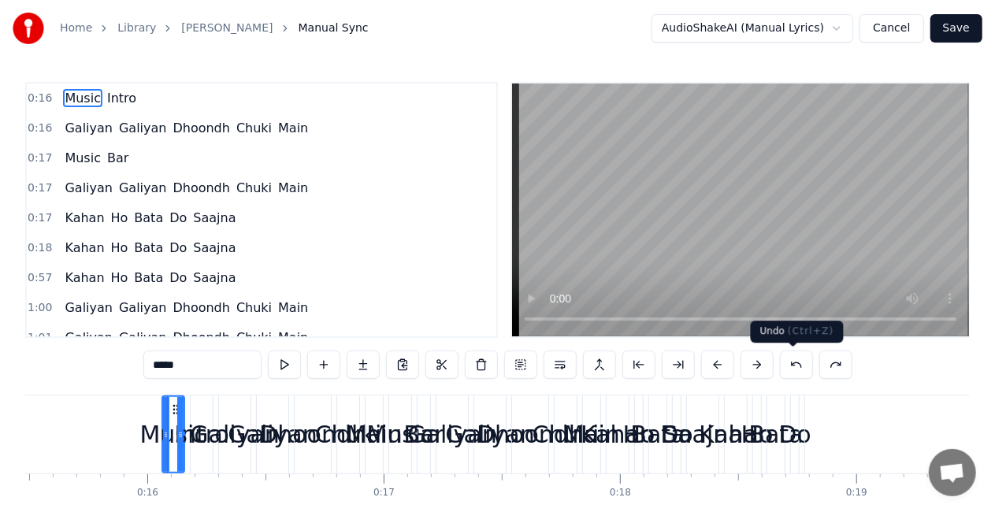
click at [795, 367] on button at bounding box center [796, 364] width 33 height 28
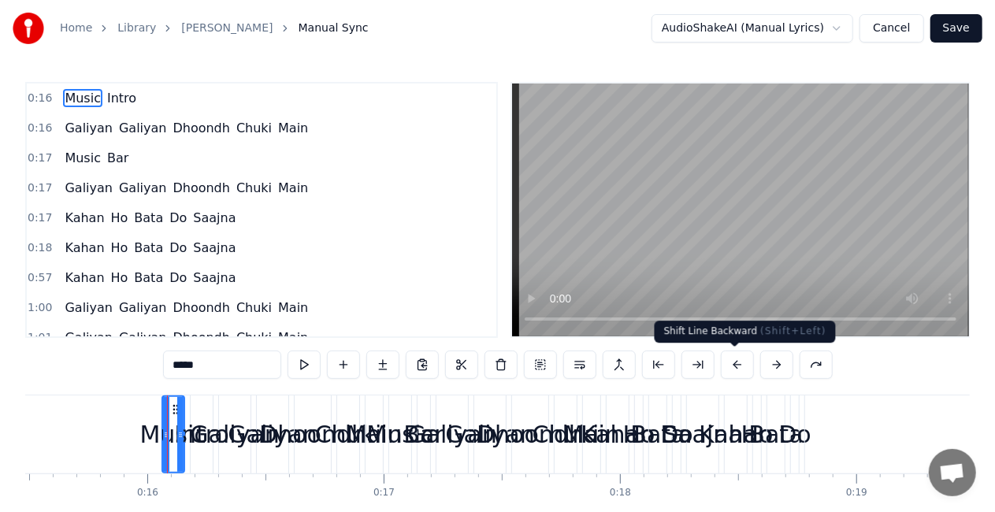
click at [734, 367] on button at bounding box center [737, 364] width 33 height 28
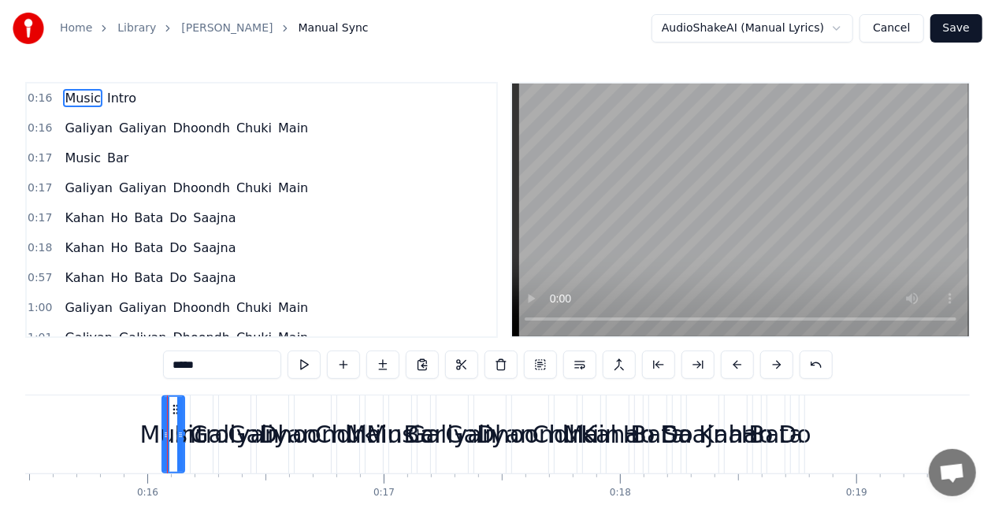
click at [734, 367] on button at bounding box center [737, 364] width 33 height 28
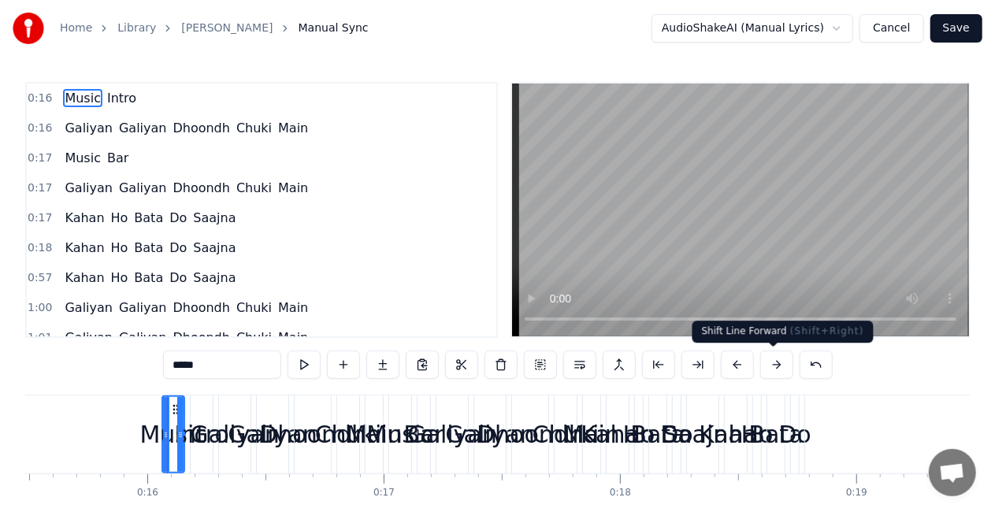
click at [770, 362] on button at bounding box center [776, 364] width 33 height 28
click at [740, 365] on button at bounding box center [737, 364] width 33 height 28
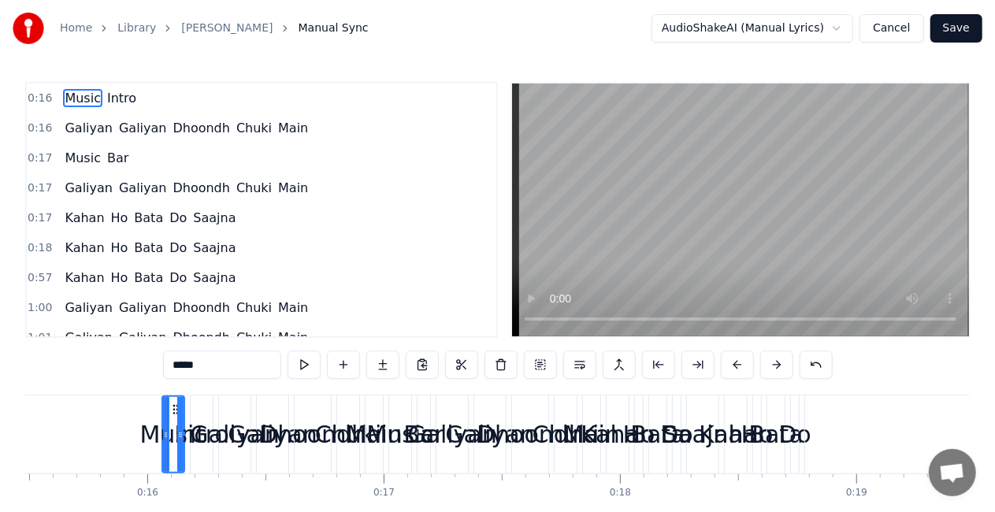
click at [32, 98] on span "0:16" at bounding box center [40, 99] width 24 height 16
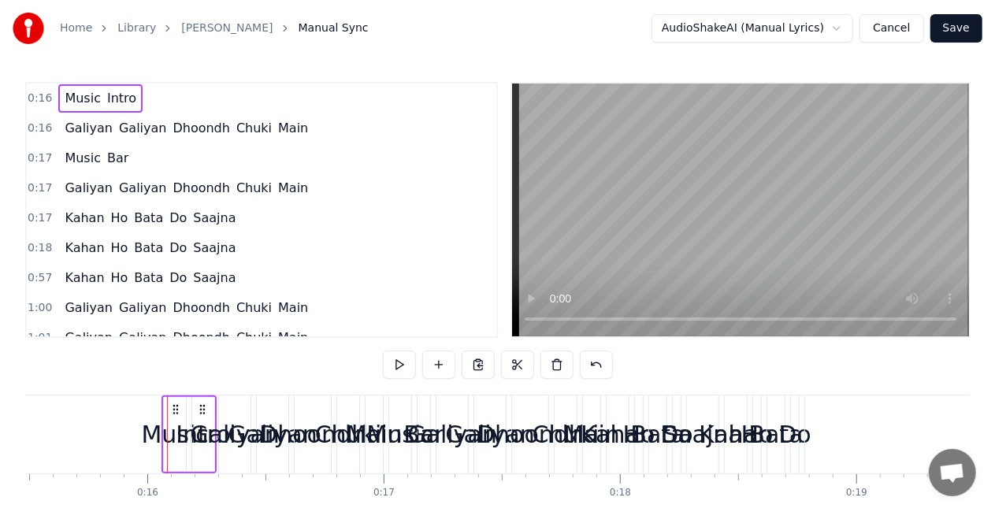
drag, startPoint x: 32, startPoint y: 98, endPoint x: 44, endPoint y: 144, distance: 48.1
click at [34, 150] on div "0:16 Music Intro 0:16 [PERSON_NAME] Chuki Main 0:17 Music Bar 0:17 [PERSON_NAME…" at bounding box center [261, 210] width 473 height 256
click at [123, 36] on div "Home Library [PERSON_NAME] Chuki Hoon Manual Sync" at bounding box center [191, 29] width 356 height 32
click at [261, 32] on link "[PERSON_NAME]" at bounding box center [226, 28] width 91 height 16
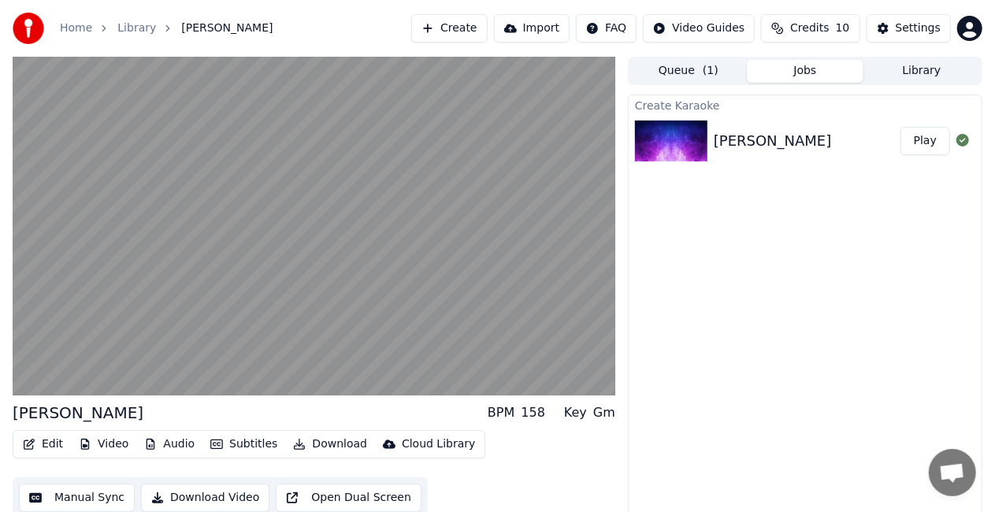
click at [39, 448] on button "Edit" at bounding box center [43, 444] width 53 height 22
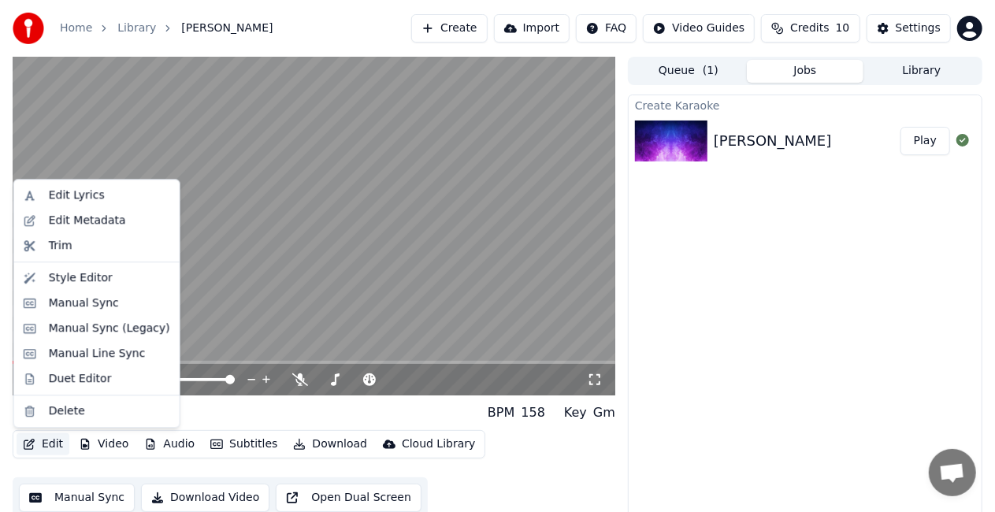
click at [369, 211] on video at bounding box center [314, 226] width 602 height 339
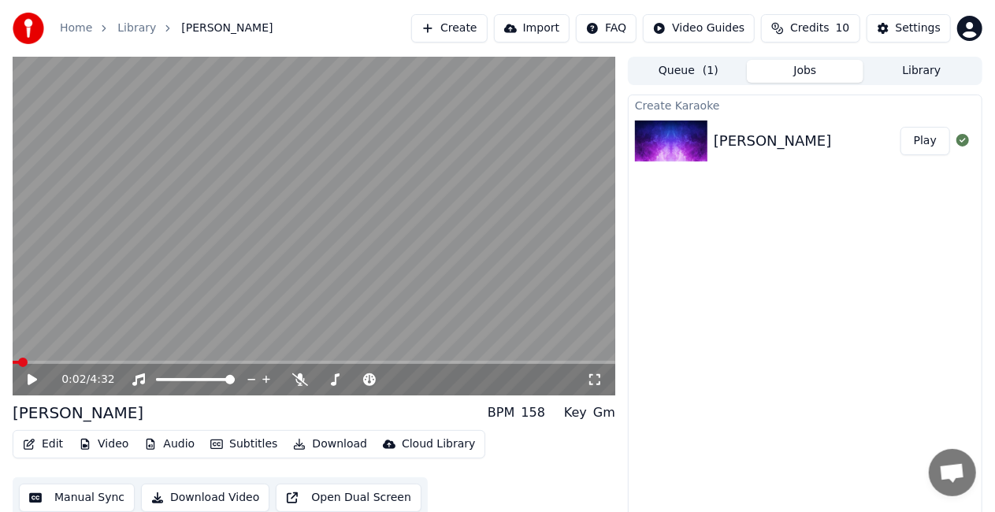
click at [27, 383] on icon at bounding box center [43, 379] width 36 height 13
click at [34, 376] on icon at bounding box center [32, 379] width 8 height 9
click at [13, 362] on span at bounding box center [17, 362] width 9 height 9
click at [38, 443] on button "Edit" at bounding box center [43, 444] width 53 height 22
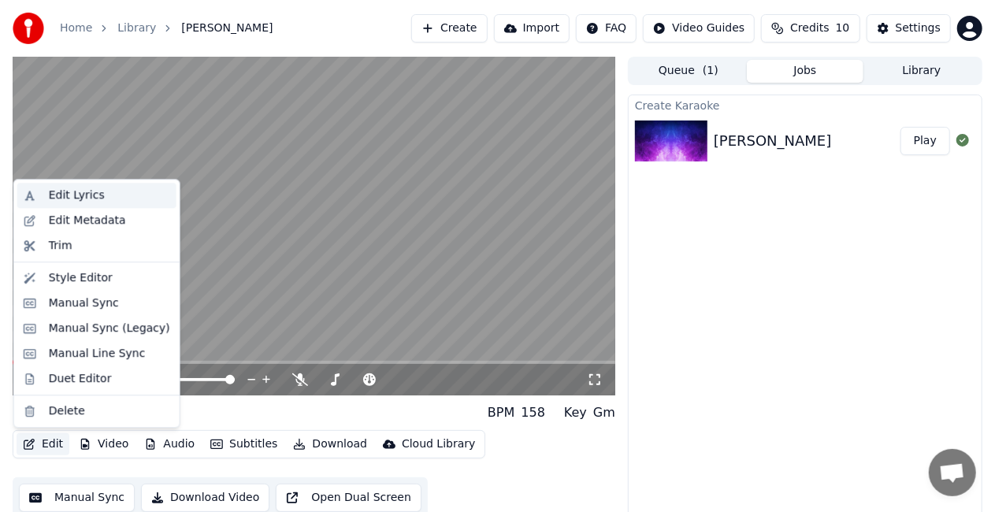
click at [52, 205] on div "Edit Lyrics" at bounding box center [96, 195] width 159 height 25
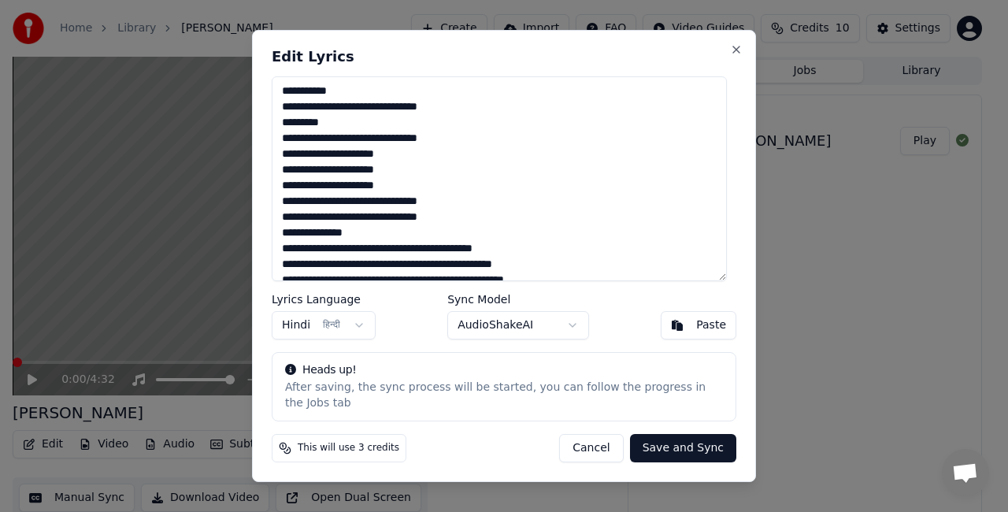
click at [490, 326] on body "Home Library [PERSON_NAME] Chuki Hoon Create Import FAQ Video Guides Credits 10…" at bounding box center [497, 256] width 995 height 512
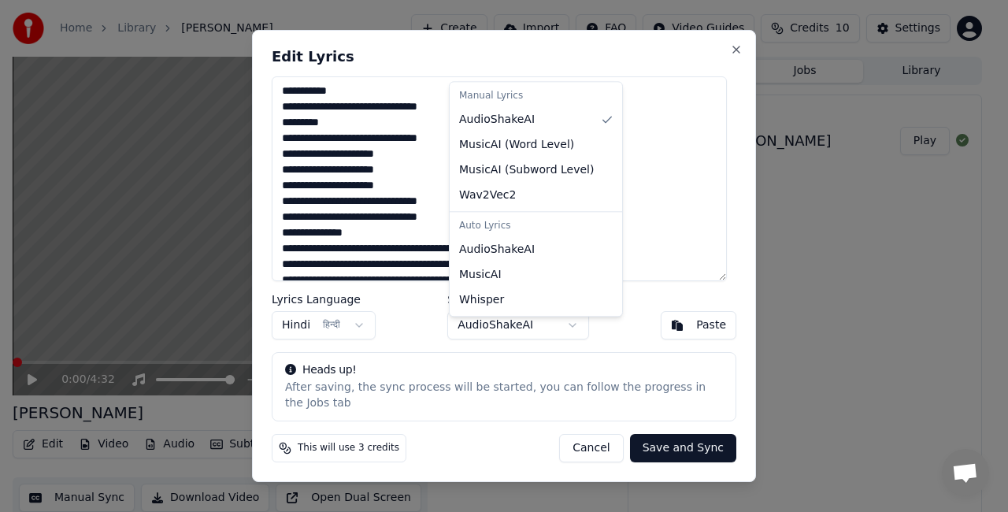
click at [499, 100] on div "Manual Lyrics" at bounding box center [536, 96] width 166 height 22
click at [504, 92] on div "Manual Lyrics" at bounding box center [536, 96] width 166 height 22
click at [527, 100] on div "Manual Lyrics" at bounding box center [536, 96] width 166 height 22
click at [548, 336] on body "Home Library [PERSON_NAME] Chuki Hoon Create Import FAQ Video Guides Credits 10…" at bounding box center [497, 256] width 995 height 512
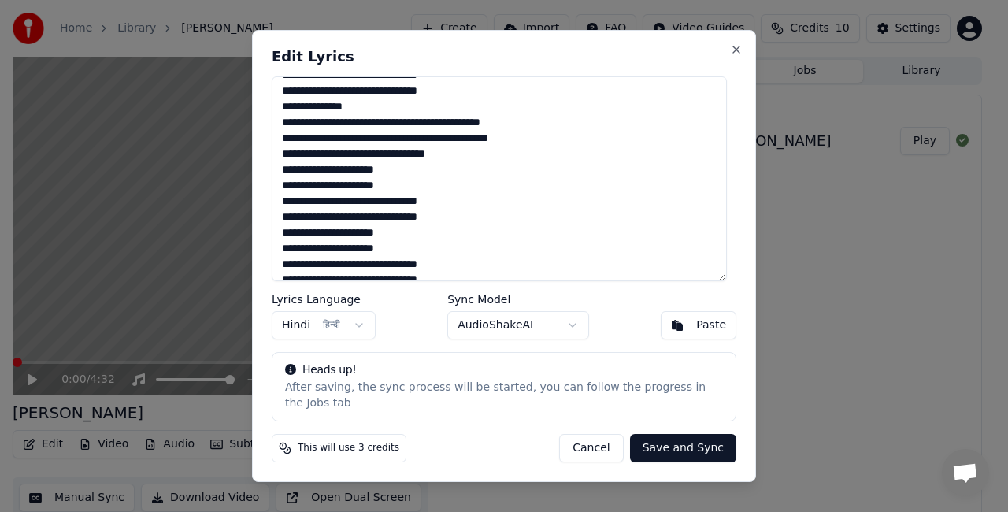
scroll to position [265, 0]
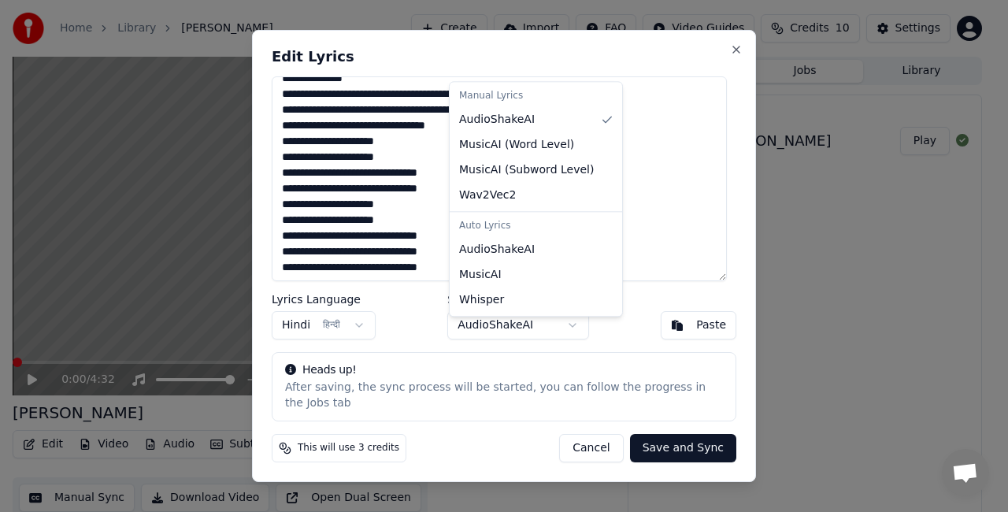
click at [496, 323] on body "Home Library [PERSON_NAME] Chuki Hoon Create Import FAQ Video Guides Credits 10…" at bounding box center [497, 256] width 995 height 512
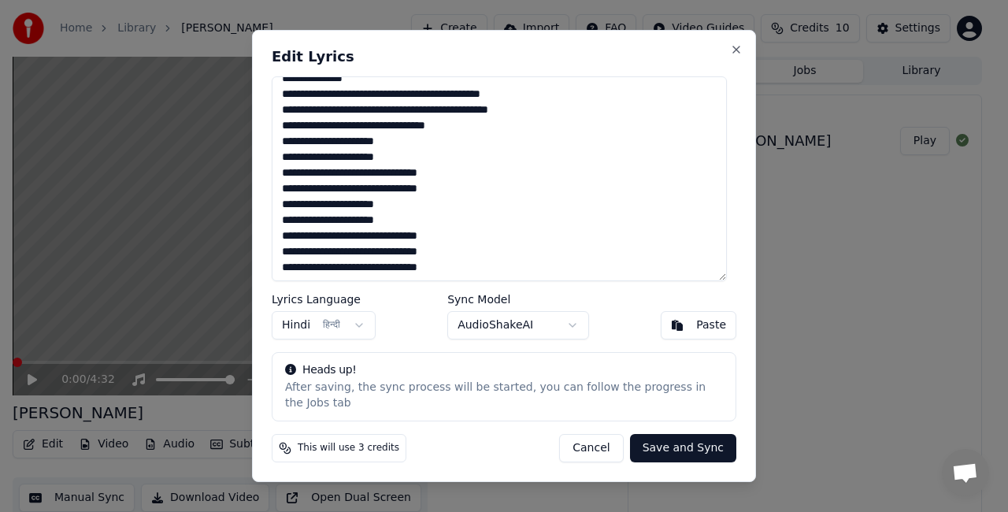
click at [535, 331] on body "Home Library [PERSON_NAME] Chuki Hoon Create Import FAQ Video Guides Credits 10…" at bounding box center [497, 256] width 995 height 512
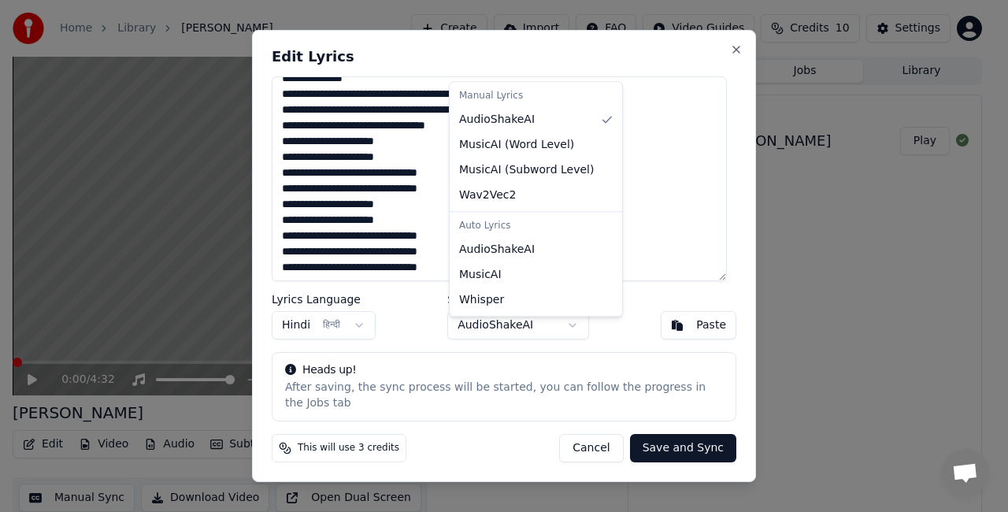
click at [528, 335] on body "Home Library [PERSON_NAME] Chuki Hoon Create Import FAQ Video Guides Credits 10…" at bounding box center [497, 256] width 995 height 512
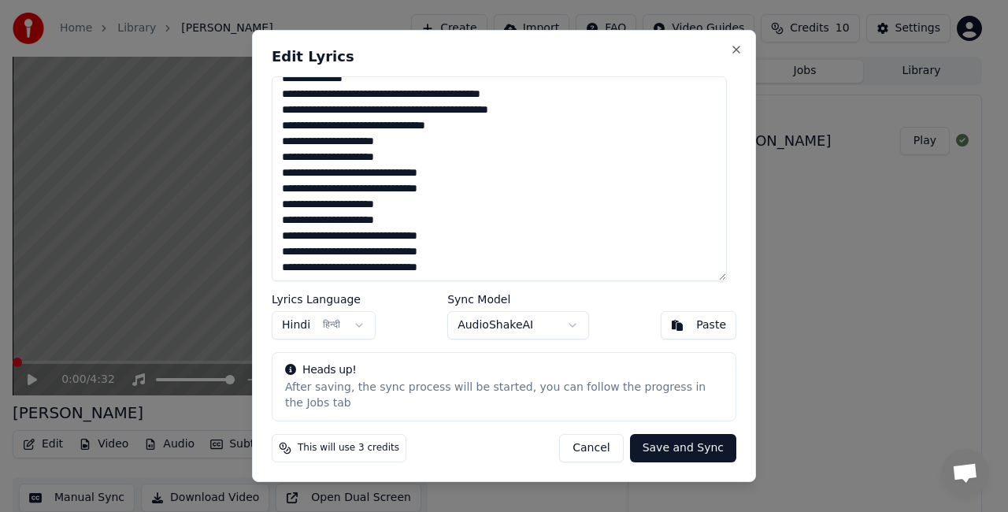
click at [520, 332] on body "Home Library [PERSON_NAME] Chuki Hoon Create Import FAQ Video Guides Credits 10…" at bounding box center [497, 256] width 995 height 512
click at [663, 202] on body "Home Library [PERSON_NAME] Chuki Hoon Create Import FAQ Video Guides Credits 10…" at bounding box center [497, 256] width 995 height 512
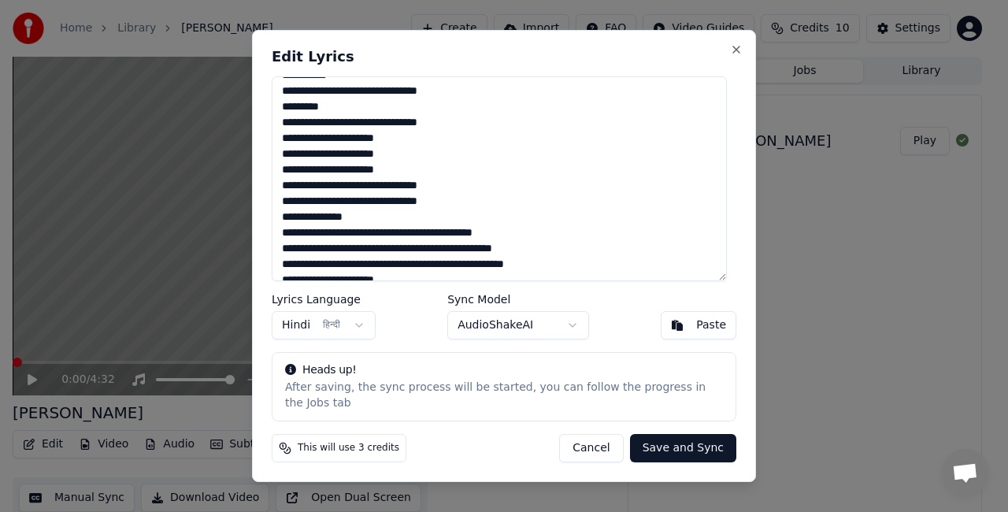
scroll to position [0, 0]
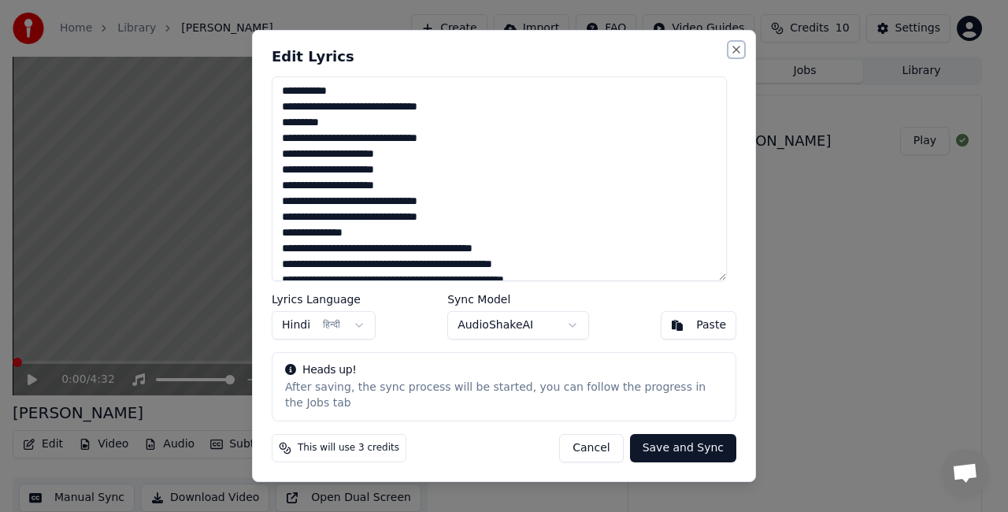
click at [730, 56] on button "Close" at bounding box center [736, 49] width 13 height 13
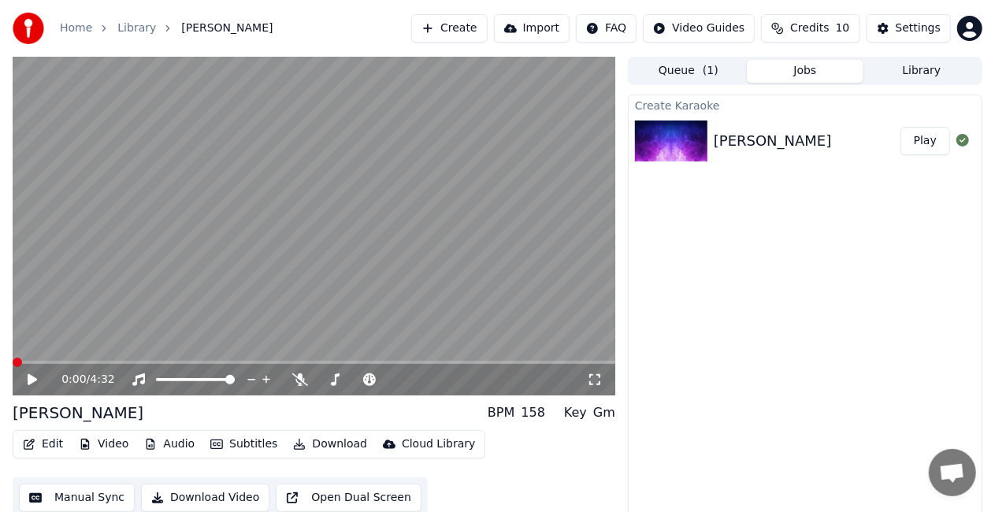
click at [50, 454] on button "Edit" at bounding box center [43, 444] width 53 height 22
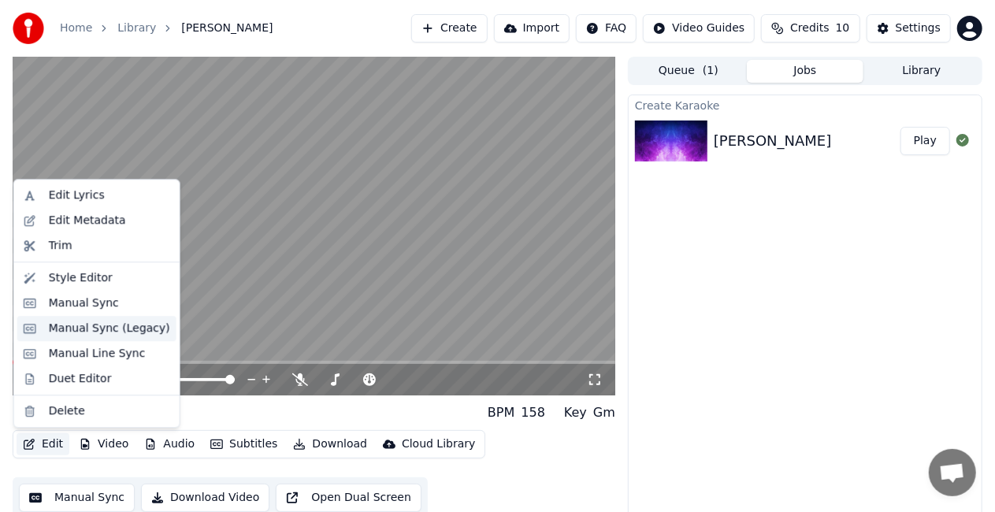
click at [92, 328] on div "Manual Sync (Legacy)" at bounding box center [109, 329] width 121 height 16
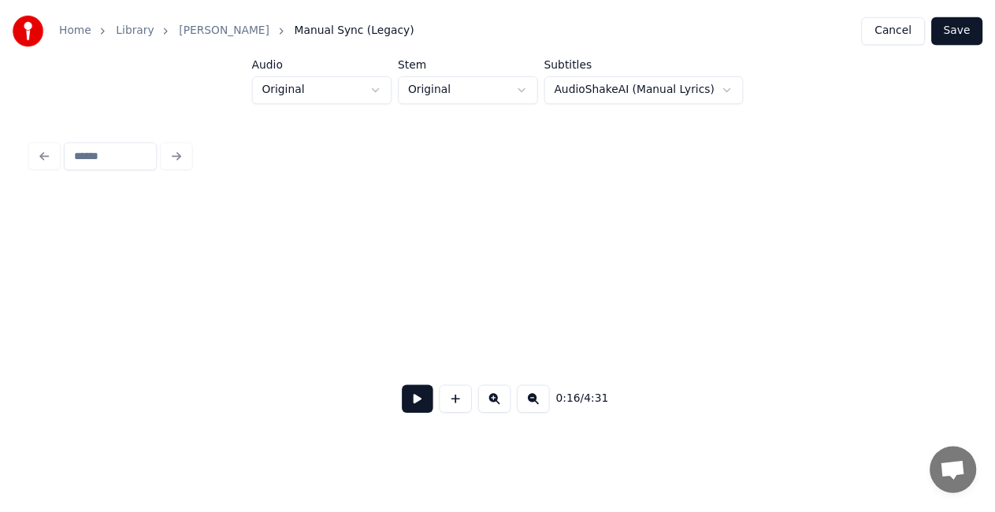
scroll to position [0, 2530]
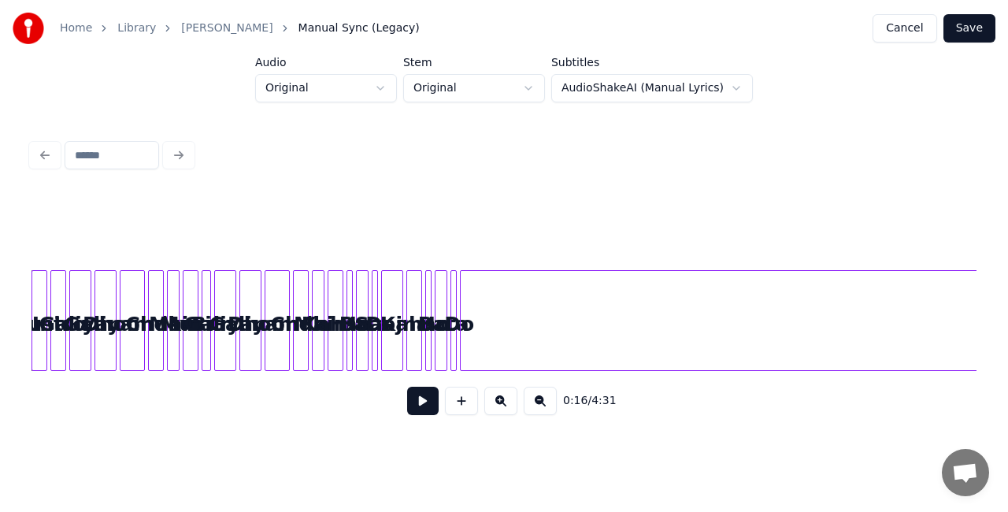
click at [625, 109] on div "Home Library [PERSON_NAME] Chuki Hoon Manual Sync (Legacy) Cancel Save Audio Or…" at bounding box center [504, 217] width 1008 height 435
click at [635, 79] on html "Home Library [PERSON_NAME] Chuki Hoon Manual Sync (Legacy) Cancel Save Audio Or…" at bounding box center [504, 230] width 1008 height 460
click at [635, 86] on html "Home Library [PERSON_NAME] Chuki Hoon Manual Sync (Legacy) Cancel Save Audio Or…" at bounding box center [504, 230] width 1008 height 460
click at [40, 149] on div at bounding box center [504, 155] width 958 height 35
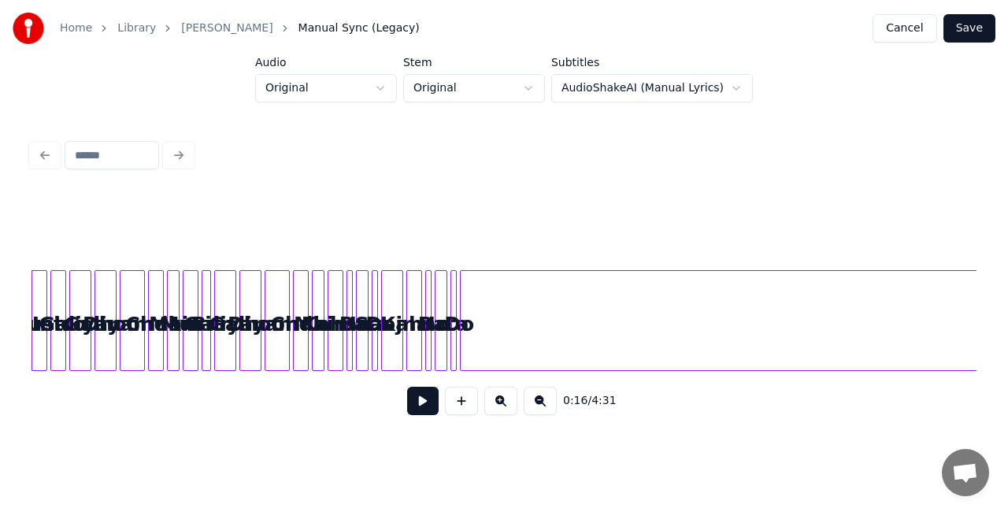
click at [908, 14] on button "Cancel" at bounding box center [905, 28] width 64 height 28
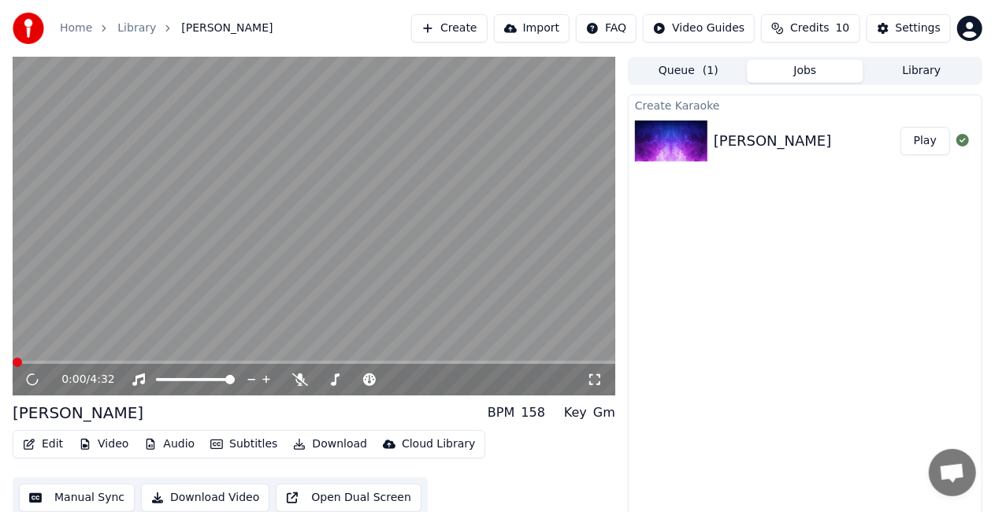
click at [26, 428] on div "[PERSON_NAME] Dhoondh Chuki Hoon BPM 158 Key Gm Edit Video Audio Subtitles Down…" at bounding box center [314, 460] width 602 height 117
click at [34, 438] on button "Edit" at bounding box center [43, 444] width 53 height 22
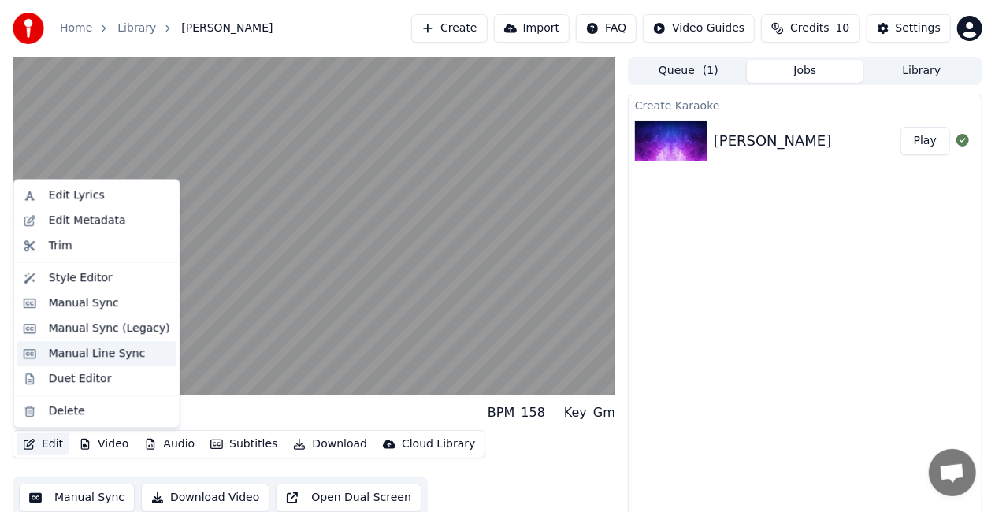
click at [88, 355] on div "Manual Line Sync" at bounding box center [97, 354] width 97 height 16
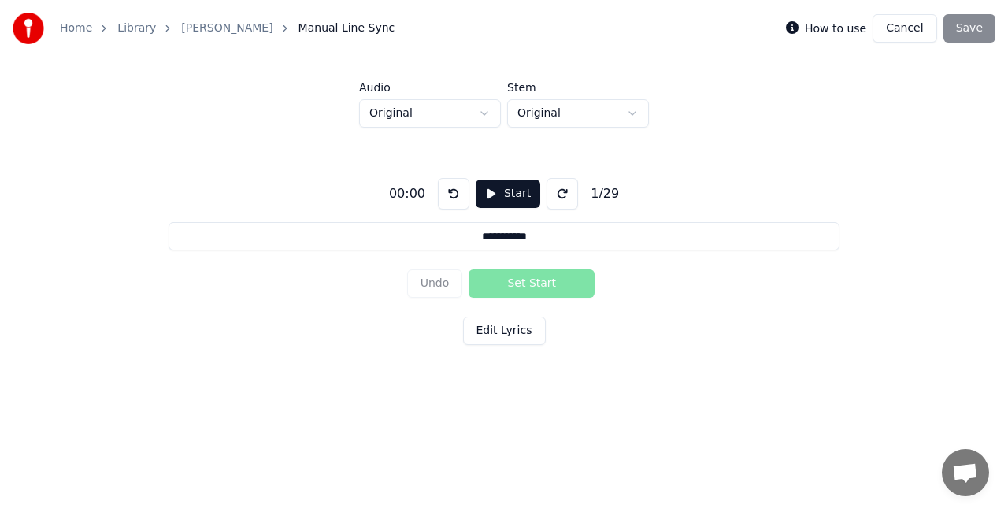
click at [495, 198] on button "Start" at bounding box center [508, 194] width 65 height 28
click at [509, 291] on button "Set Start" at bounding box center [532, 283] width 126 height 28
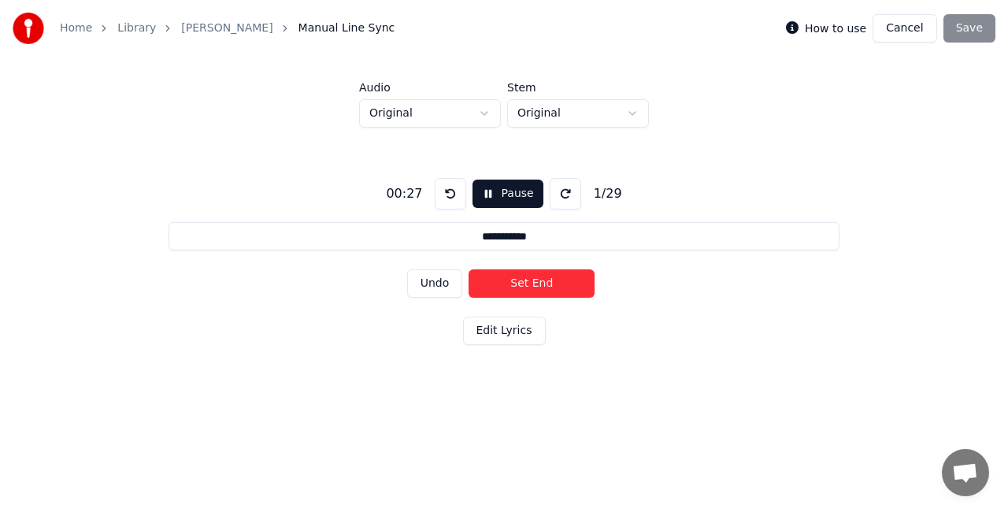
click at [532, 283] on button "Set End" at bounding box center [532, 283] width 126 height 28
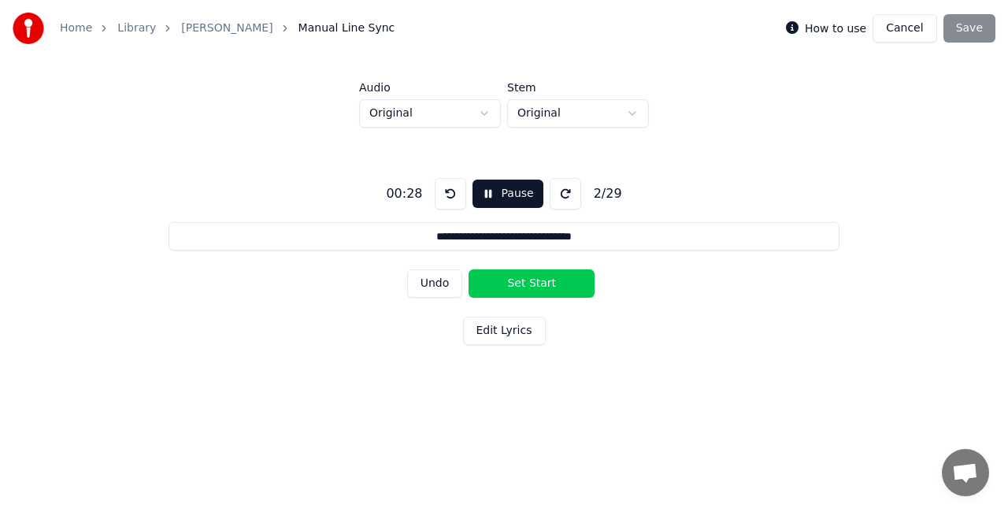
click at [532, 283] on button "Set Start" at bounding box center [532, 283] width 126 height 28
click at [532, 283] on button "Set End" at bounding box center [532, 283] width 126 height 28
click at [532, 283] on button "Set Start" at bounding box center [532, 283] width 126 height 28
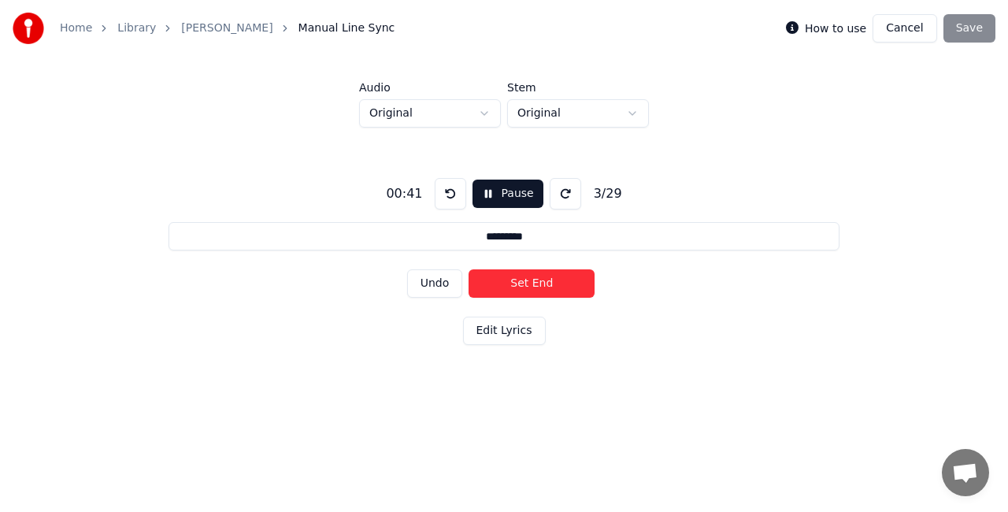
click at [532, 283] on button "Set End" at bounding box center [532, 283] width 126 height 28
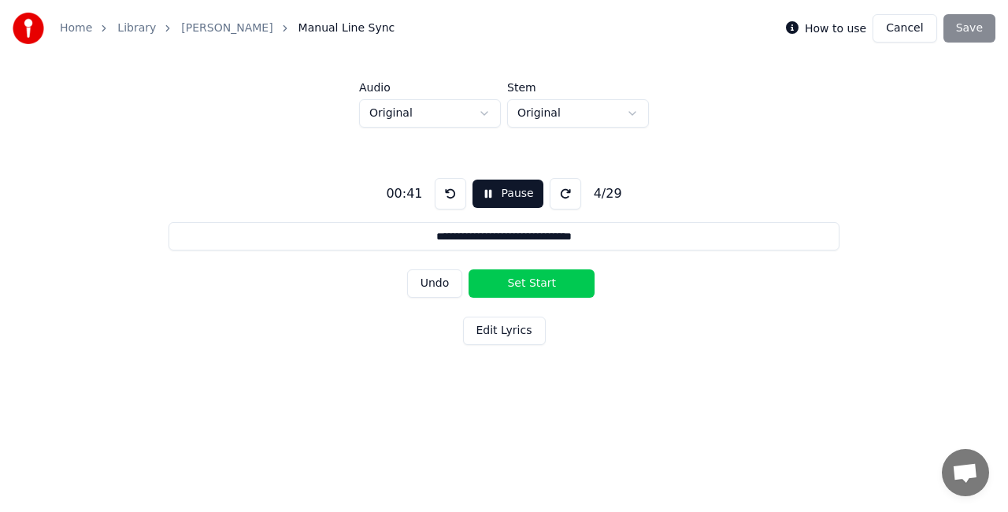
click at [532, 283] on button "Set Start" at bounding box center [532, 283] width 126 height 28
click at [532, 283] on button "Set End" at bounding box center [532, 283] width 126 height 28
click at [532, 283] on button "Set Start" at bounding box center [532, 283] width 126 height 28
click at [532, 283] on button "Set End" at bounding box center [532, 283] width 126 height 28
click at [432, 283] on button "Undo" at bounding box center [435, 283] width 56 height 28
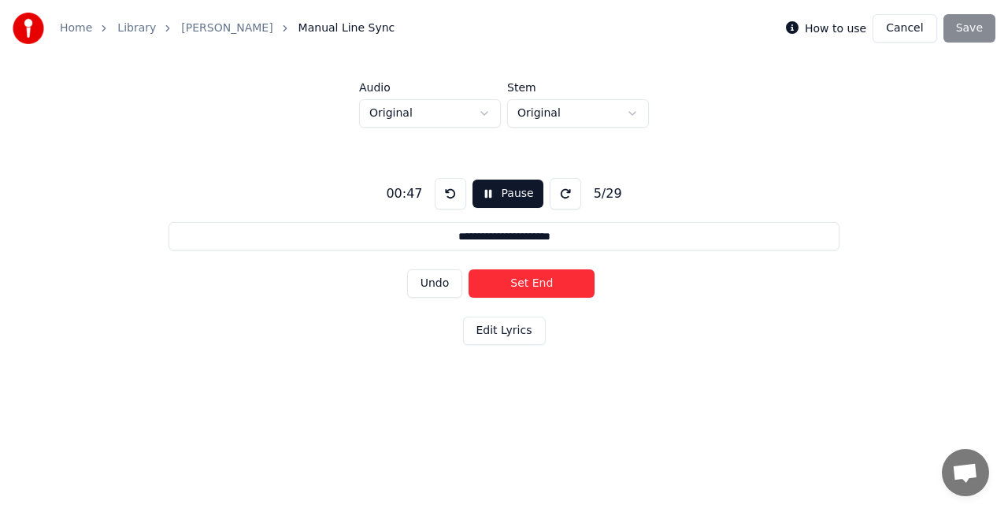
click at [432, 283] on button "Undo" at bounding box center [435, 283] width 56 height 28
click at [433, 280] on button "Undo" at bounding box center [435, 283] width 56 height 28
click at [495, 286] on button "Set End" at bounding box center [532, 283] width 126 height 28
click at [445, 280] on button "Undo" at bounding box center [435, 283] width 56 height 28
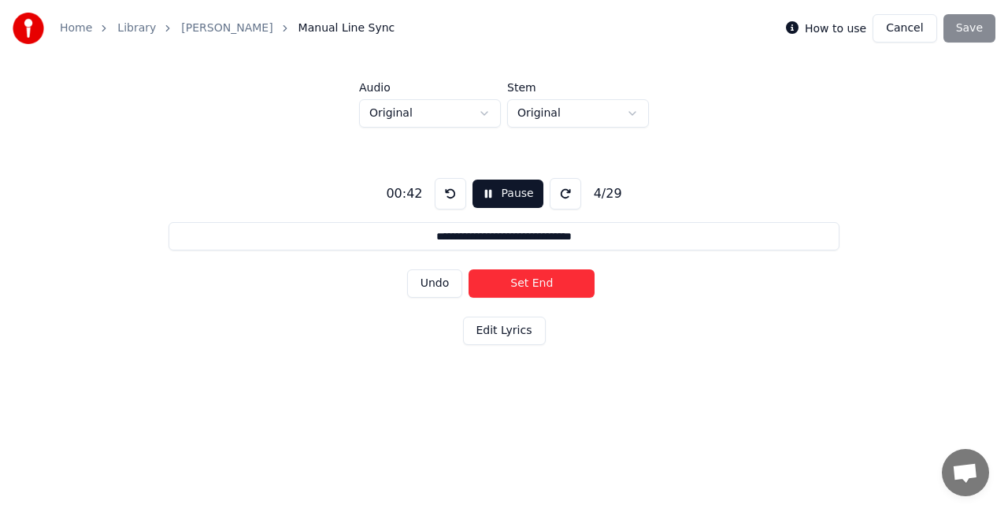
click at [445, 280] on button "Undo" at bounding box center [435, 283] width 56 height 28
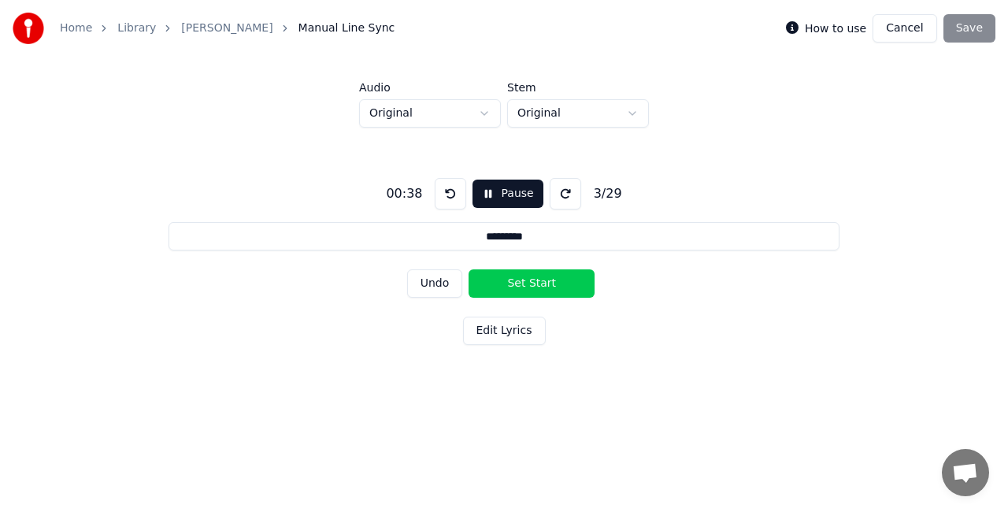
click at [445, 280] on button "Undo" at bounding box center [435, 283] width 56 height 28
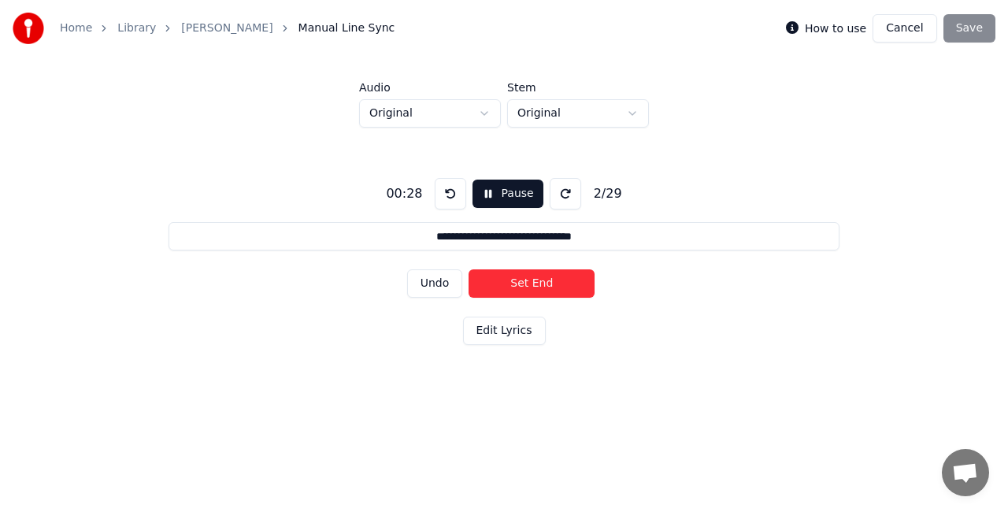
click at [445, 280] on button "Undo" at bounding box center [435, 283] width 56 height 28
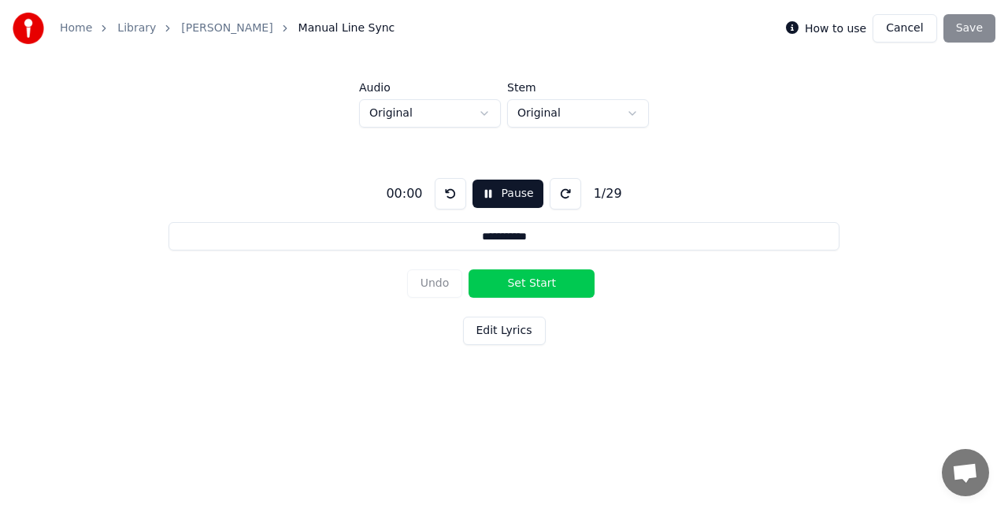
click at [521, 292] on button "Set Start" at bounding box center [532, 283] width 126 height 28
click at [547, 284] on button "Set End" at bounding box center [532, 283] width 126 height 28
click at [547, 284] on button "Set Start" at bounding box center [532, 283] width 126 height 28
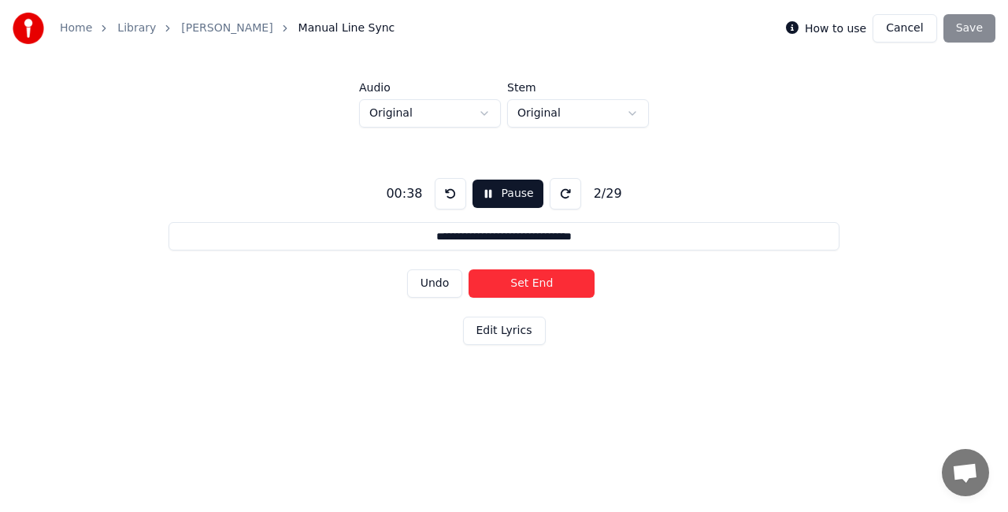
click at [543, 279] on button "Set End" at bounding box center [532, 283] width 126 height 28
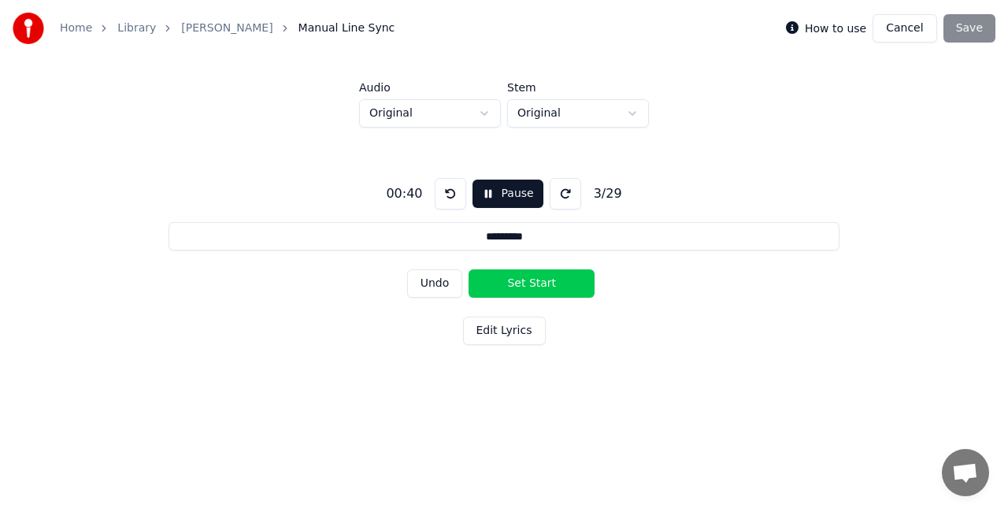
click at [543, 279] on button "Set Start" at bounding box center [532, 283] width 126 height 28
click at [543, 279] on button "Set End" at bounding box center [532, 283] width 126 height 28
click at [434, 281] on button "Undo" at bounding box center [435, 283] width 56 height 28
click at [523, 287] on button "Set End" at bounding box center [532, 283] width 126 height 28
click at [523, 287] on button "Set Start" at bounding box center [532, 283] width 126 height 28
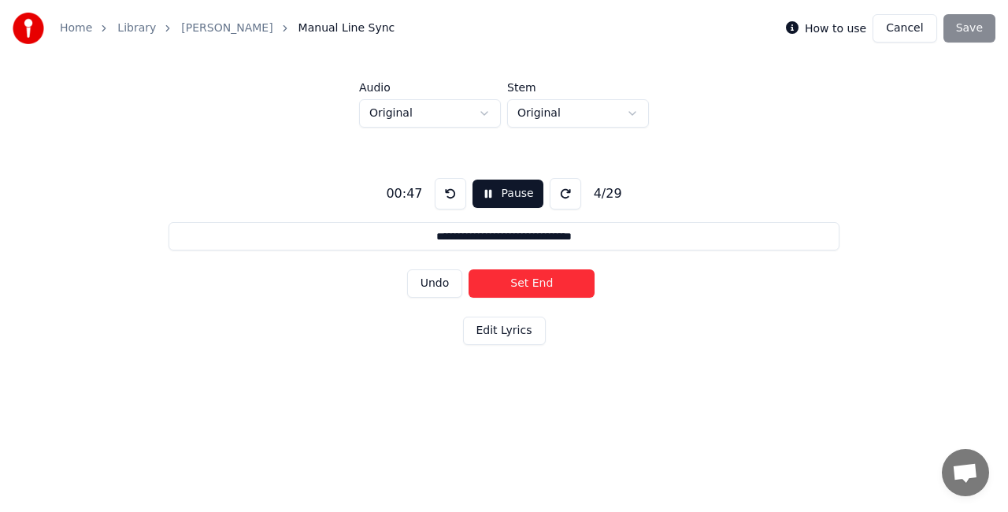
click at [523, 287] on button "Set End" at bounding box center [532, 283] width 126 height 28
click at [523, 287] on button "Set Start" at bounding box center [532, 283] width 126 height 28
click at [523, 287] on button "Set End" at bounding box center [532, 283] width 126 height 28
click at [523, 287] on button "Set Start" at bounding box center [532, 283] width 126 height 28
click at [523, 287] on button "Set End" at bounding box center [532, 283] width 126 height 28
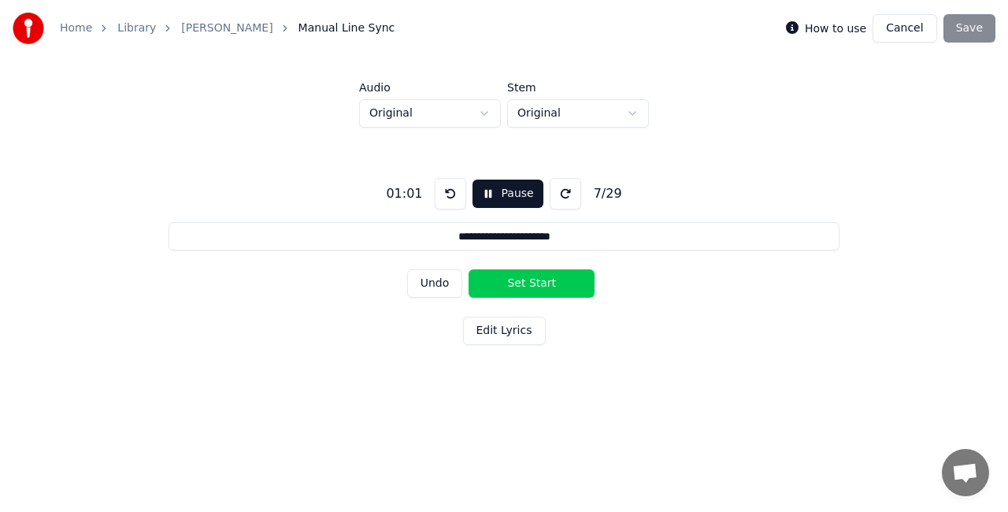
click at [523, 287] on button "Set Start" at bounding box center [532, 283] width 126 height 28
click at [523, 287] on button "Set End" at bounding box center [532, 283] width 126 height 28
click at [523, 287] on button "Set Start" at bounding box center [532, 283] width 126 height 28
click at [513, 284] on button "Set End" at bounding box center [532, 283] width 126 height 28
click at [513, 284] on button "Set Start" at bounding box center [532, 283] width 126 height 28
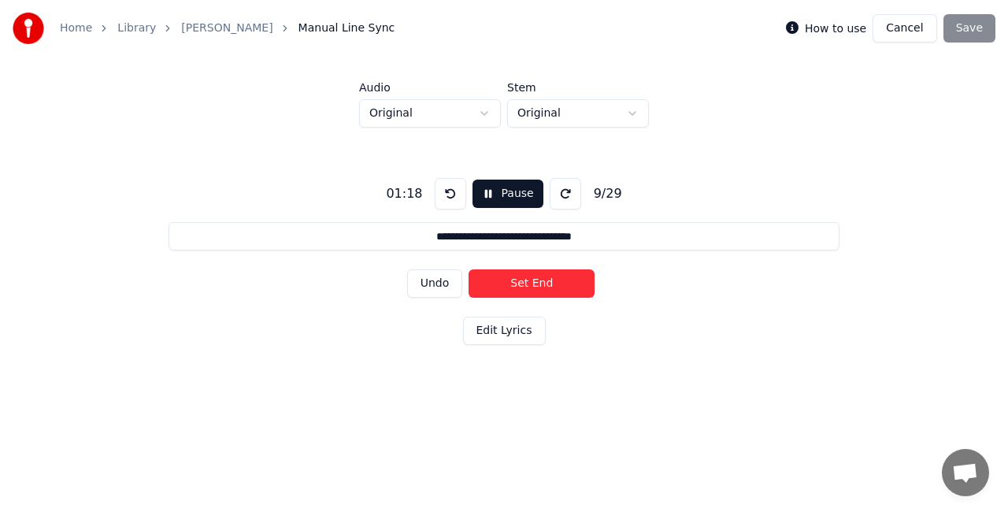
click at [513, 284] on button "Set End" at bounding box center [532, 283] width 126 height 28
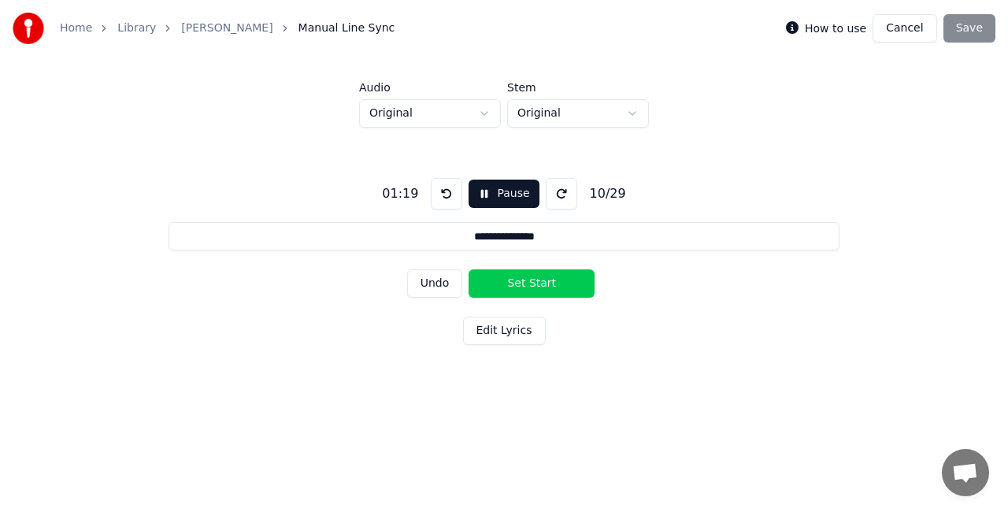
click at [513, 284] on button "Set Start" at bounding box center [532, 283] width 126 height 28
click at [526, 288] on button "Set End" at bounding box center [532, 283] width 126 height 28
click at [526, 288] on button "Set Start" at bounding box center [532, 283] width 126 height 28
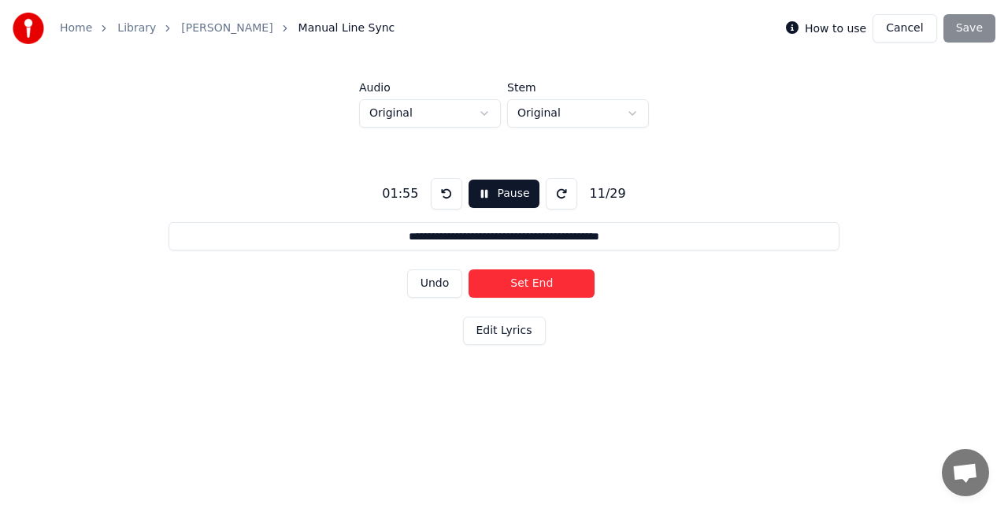
click at [527, 288] on button "Set End" at bounding box center [532, 283] width 126 height 28
click at [527, 288] on button "Set Start" at bounding box center [532, 283] width 126 height 28
click at [519, 285] on button "Set End" at bounding box center [532, 283] width 126 height 28
click at [519, 285] on button "Set Start" at bounding box center [532, 283] width 126 height 28
click at [518, 286] on button "Set End" at bounding box center [532, 283] width 126 height 28
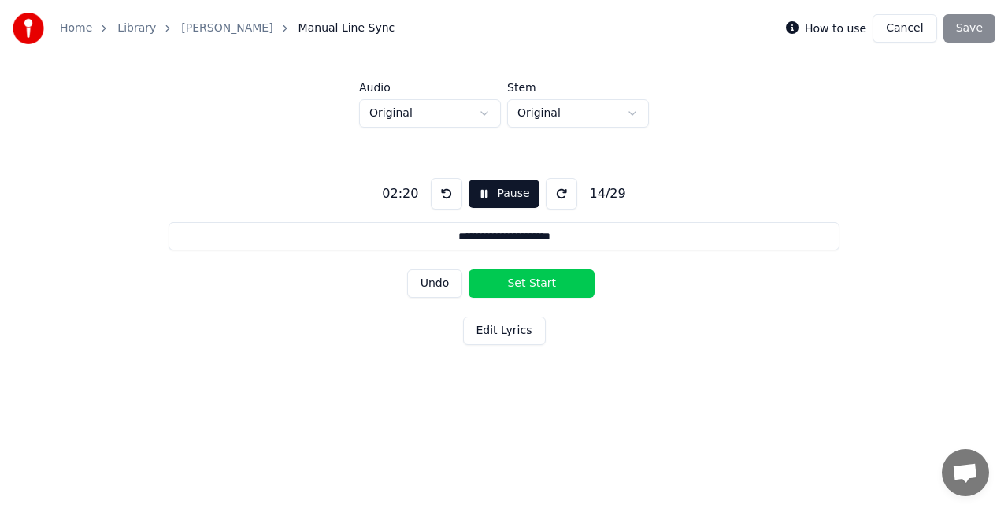
click at [518, 286] on button "Set Start" at bounding box center [532, 283] width 126 height 28
click at [518, 286] on button "Set End" at bounding box center [532, 283] width 126 height 28
click at [518, 286] on button "Set Start" at bounding box center [532, 283] width 126 height 28
click at [518, 286] on button "Set End" at bounding box center [532, 283] width 126 height 28
click at [518, 286] on button "Set Start" at bounding box center [532, 283] width 126 height 28
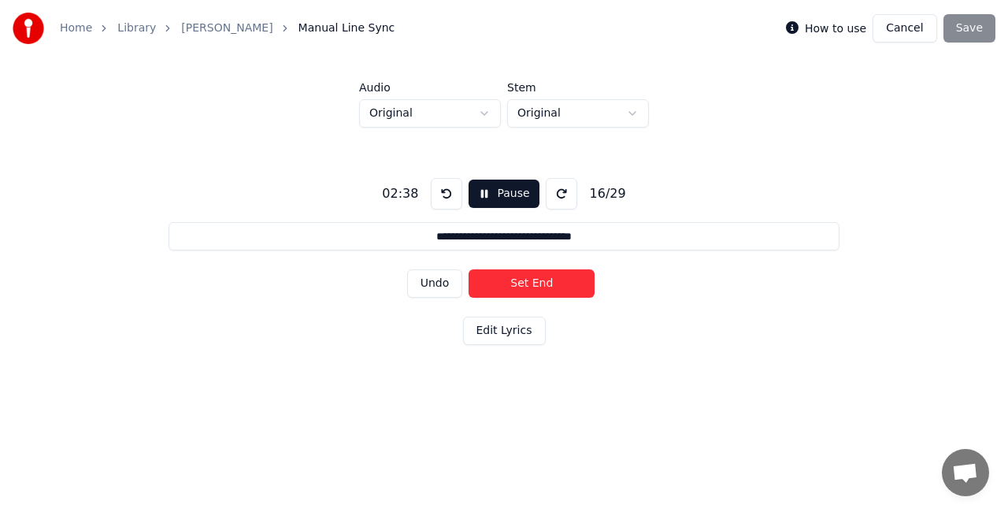
click at [518, 286] on button "Set End" at bounding box center [532, 283] width 126 height 28
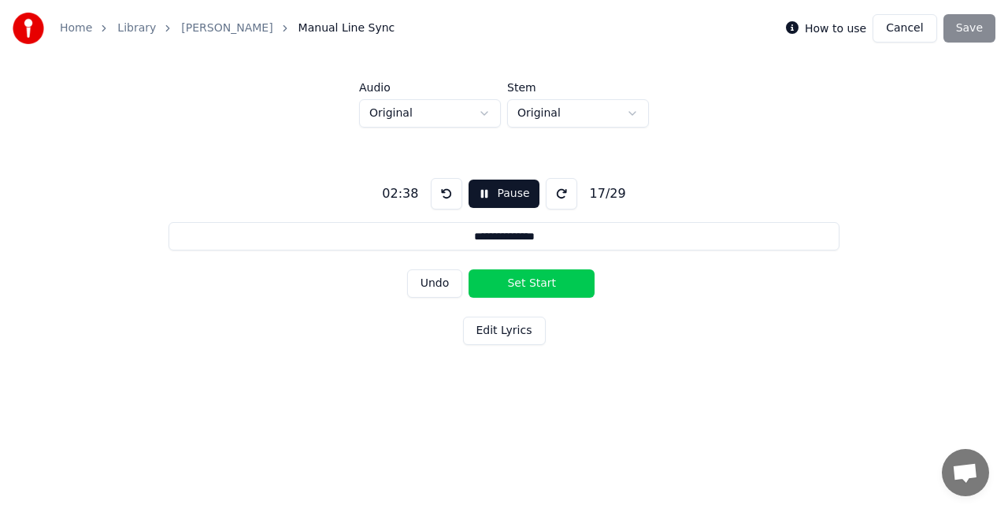
click at [518, 286] on button "Set Start" at bounding box center [532, 283] width 126 height 28
click at [521, 286] on button "Set End" at bounding box center [532, 283] width 126 height 28
click at [521, 286] on button "Set Start" at bounding box center [532, 283] width 126 height 28
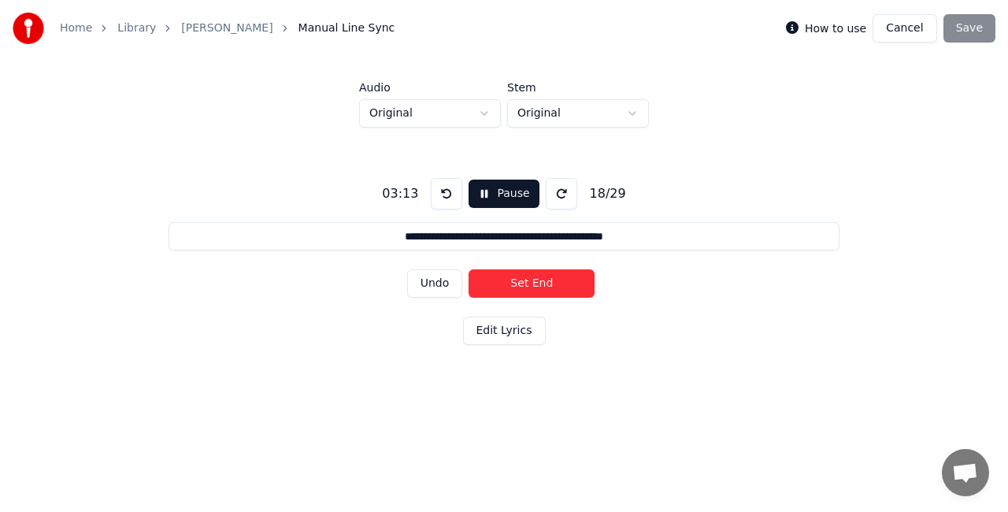
click at [521, 286] on button "Set End" at bounding box center [532, 283] width 126 height 28
click at [521, 286] on button "Set Start" at bounding box center [532, 283] width 126 height 28
click at [521, 286] on button "Set End" at bounding box center [532, 283] width 126 height 28
click at [521, 286] on button "Set Start" at bounding box center [532, 283] width 126 height 28
click at [521, 286] on button "Set End" at bounding box center [532, 283] width 126 height 28
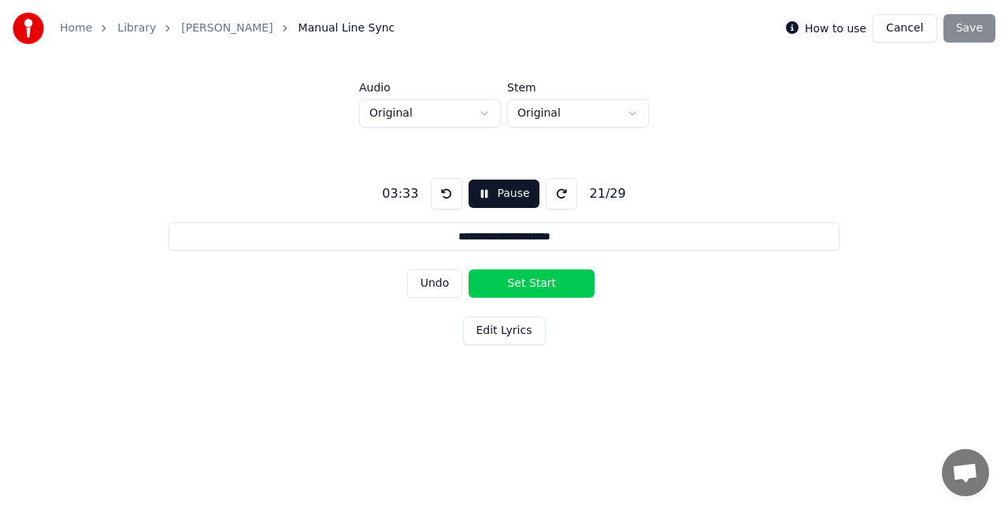
click at [521, 286] on button "Set Start" at bounding box center [532, 283] width 126 height 28
click at [521, 286] on button "Set End" at bounding box center [532, 283] width 126 height 28
click at [521, 286] on button "Set Start" at bounding box center [532, 283] width 126 height 28
click at [521, 286] on button "Set End" at bounding box center [532, 283] width 126 height 28
click at [521, 286] on button "Set Start" at bounding box center [532, 283] width 126 height 28
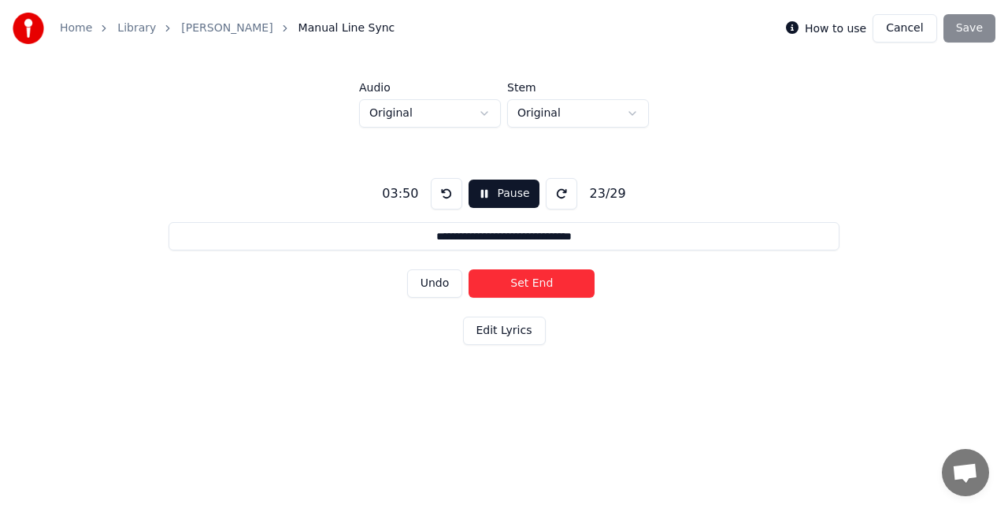
click at [521, 286] on button "Set End" at bounding box center [532, 283] width 126 height 28
click at [521, 286] on button "Set Start" at bounding box center [532, 283] width 126 height 28
click at [521, 286] on button "Set End" at bounding box center [532, 283] width 126 height 28
click at [521, 286] on button "Set Start" at bounding box center [532, 283] width 126 height 28
click at [521, 286] on button "Set End" at bounding box center [532, 283] width 126 height 28
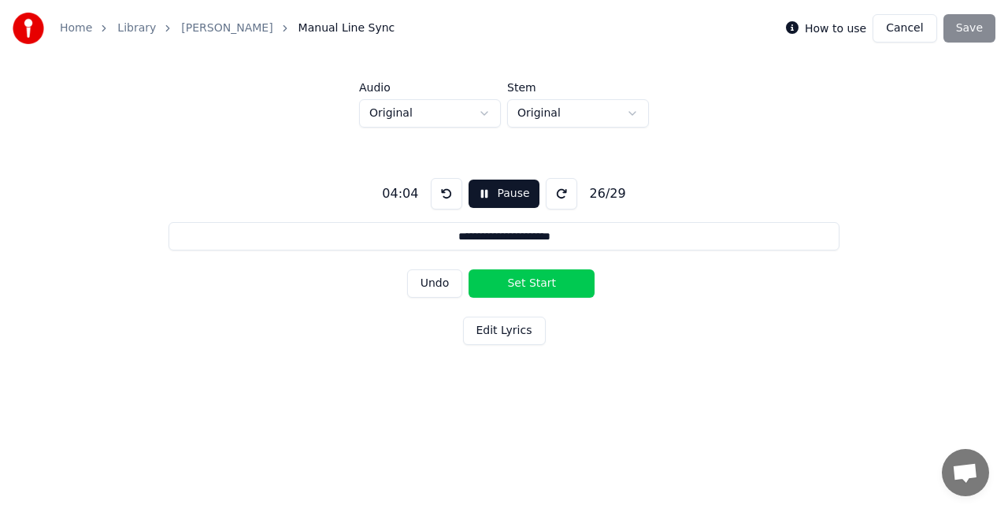
click at [521, 286] on button "Set Start" at bounding box center [532, 283] width 126 height 28
click at [520, 285] on button "Set End" at bounding box center [532, 283] width 126 height 28
type input "**********"
click at [520, 285] on button "Set Start" at bounding box center [532, 283] width 126 height 28
click at [515, 282] on button "Set End" at bounding box center [532, 283] width 126 height 28
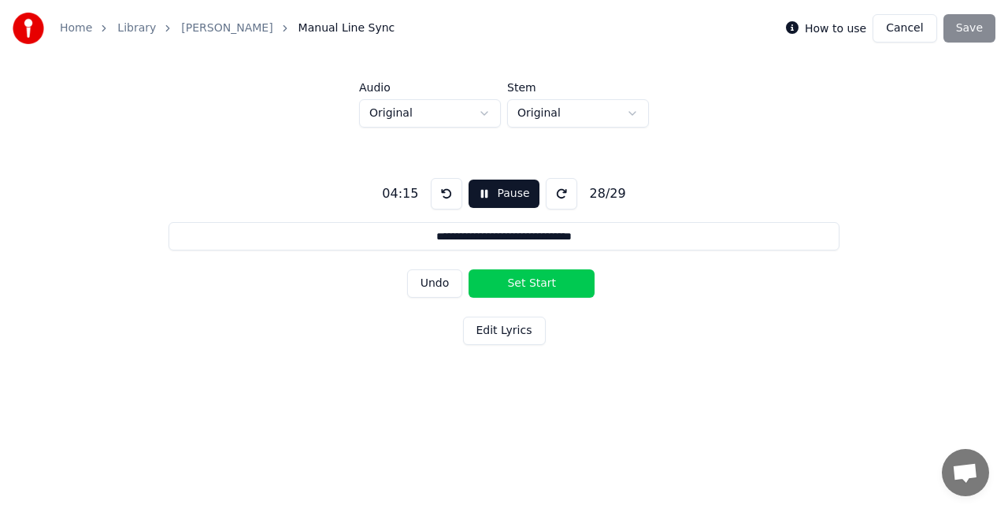
click at [515, 282] on button "Set Start" at bounding box center [532, 283] width 126 height 28
click at [515, 282] on button "Set End" at bounding box center [532, 283] width 126 height 28
click at [515, 282] on button "Set Start" at bounding box center [532, 283] width 126 height 28
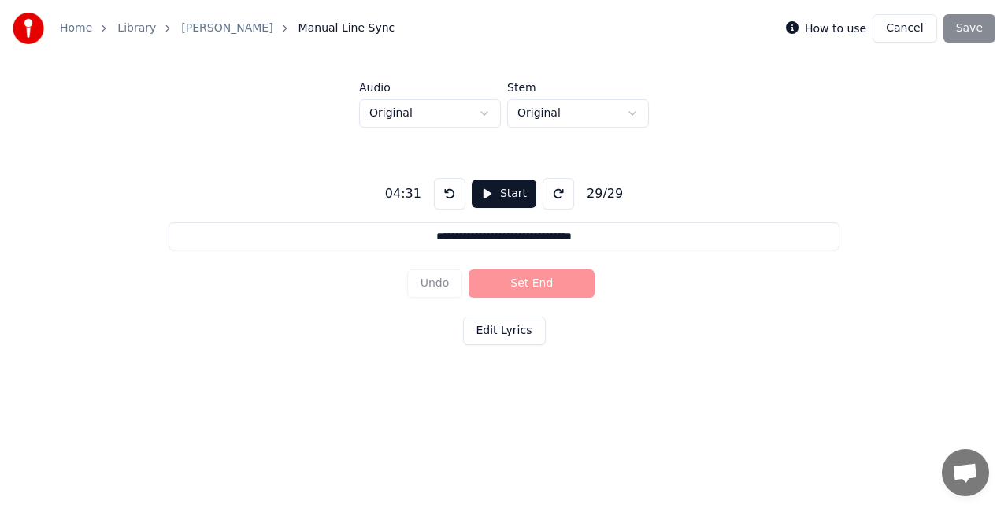
click at [972, 24] on div "How to use Cancel Save" at bounding box center [890, 28] width 209 height 28
click at [502, 194] on button "Start" at bounding box center [504, 194] width 65 height 28
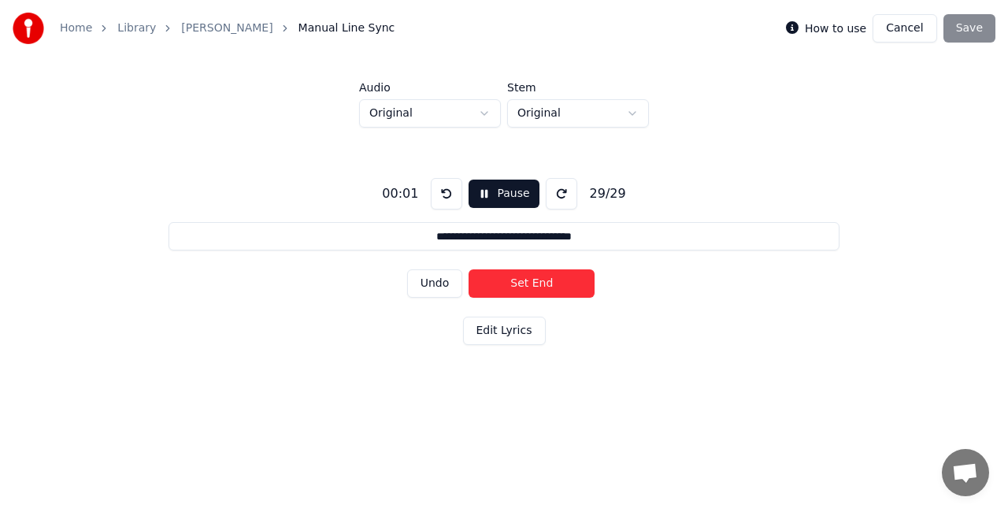
click at [502, 194] on button "Pause" at bounding box center [504, 194] width 70 height 28
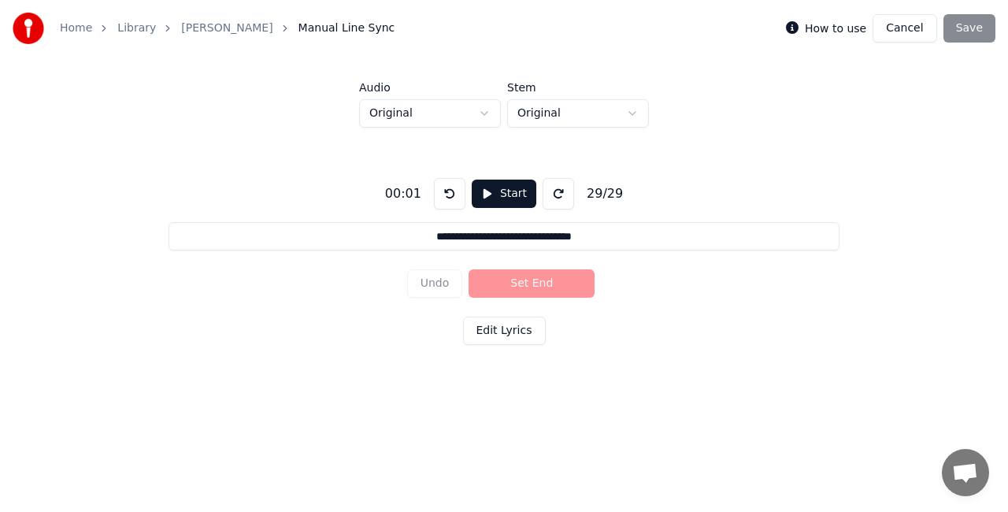
click at [951, 28] on div "How to use Cancel Save" at bounding box center [890, 28] width 209 height 28
click at [985, 31] on div "How to use Cancel Save" at bounding box center [890, 28] width 209 height 28
click at [849, 30] on label "How to use" at bounding box center [835, 28] width 61 height 11
click at [833, 27] on label "How to use" at bounding box center [835, 28] width 61 height 11
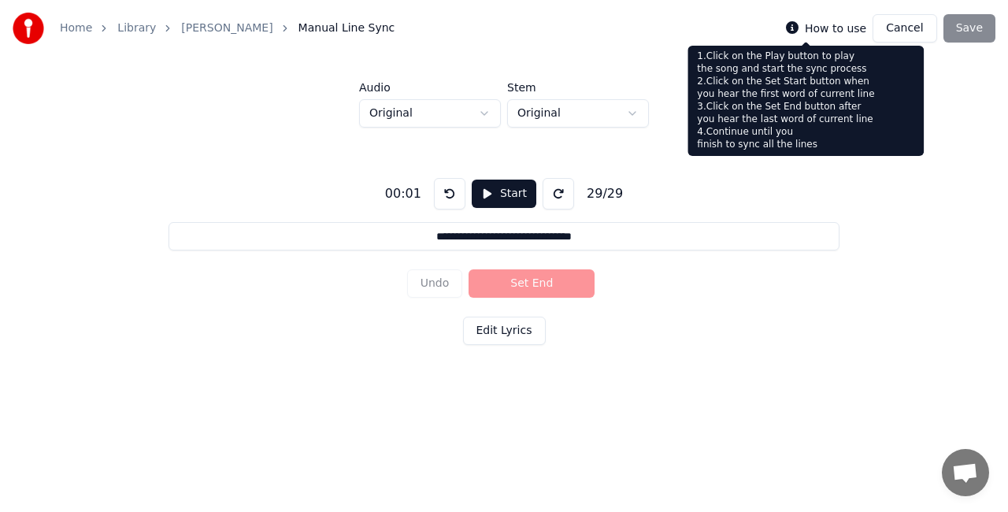
click at [799, 26] on icon at bounding box center [792, 27] width 13 height 13
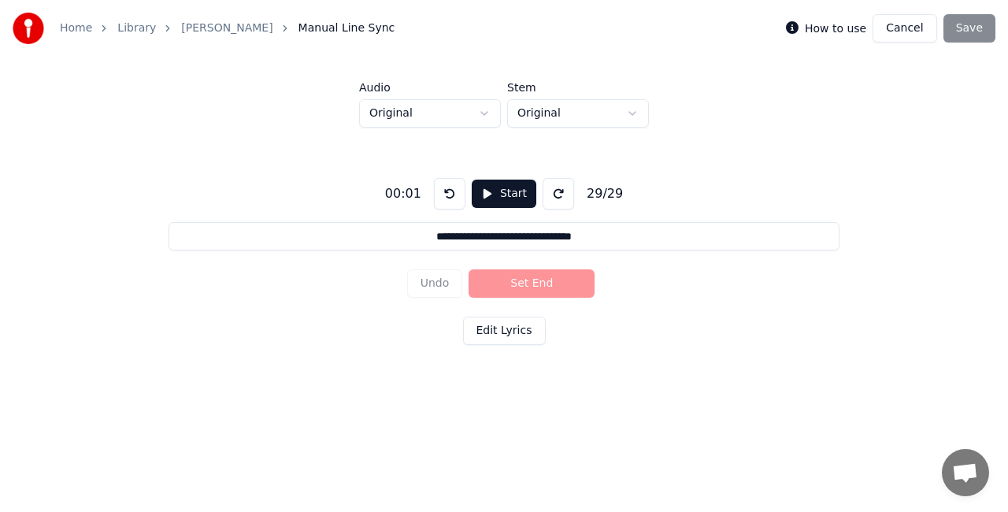
click at [557, 189] on button at bounding box center [559, 194] width 32 height 32
click at [446, 195] on button at bounding box center [450, 194] width 32 height 32
click at [970, 25] on div "How to use Cancel Save" at bounding box center [890, 28] width 209 height 28
drag, startPoint x: 970, startPoint y: 25, endPoint x: 936, endPoint y: 32, distance: 35.4
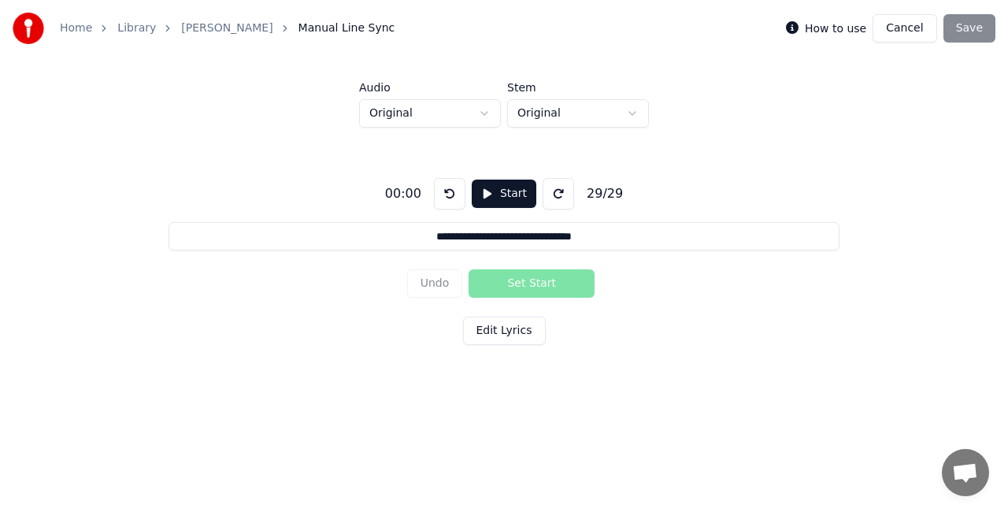
click at [970, 25] on div "How to use Cancel Save" at bounding box center [890, 28] width 209 height 28
click at [267, 24] on link "[PERSON_NAME]" at bounding box center [226, 28] width 91 height 16
